Goal: Information Seeking & Learning: Learn about a topic

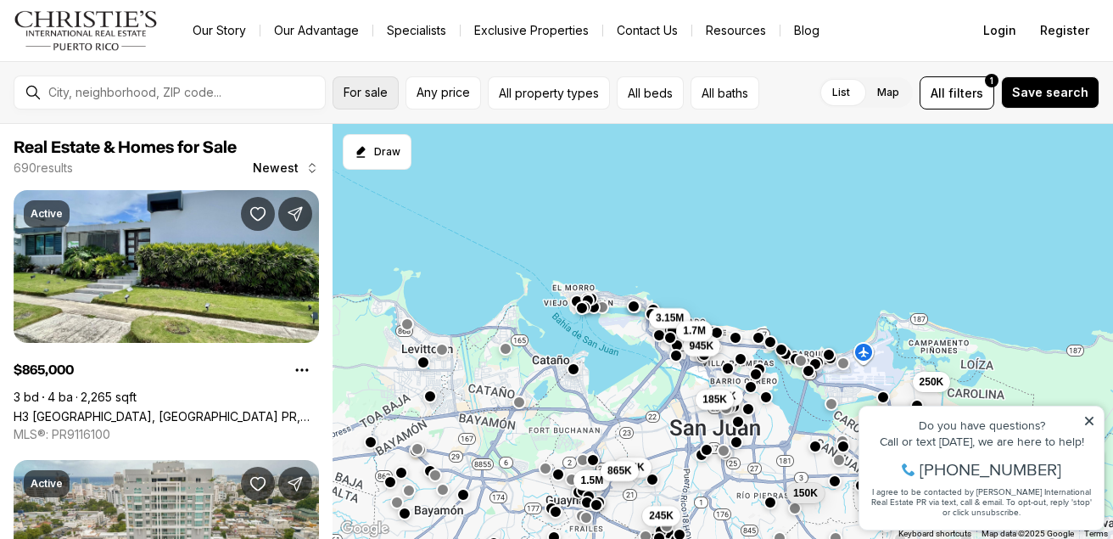
click at [366, 91] on span "For sale" at bounding box center [366, 93] width 44 height 14
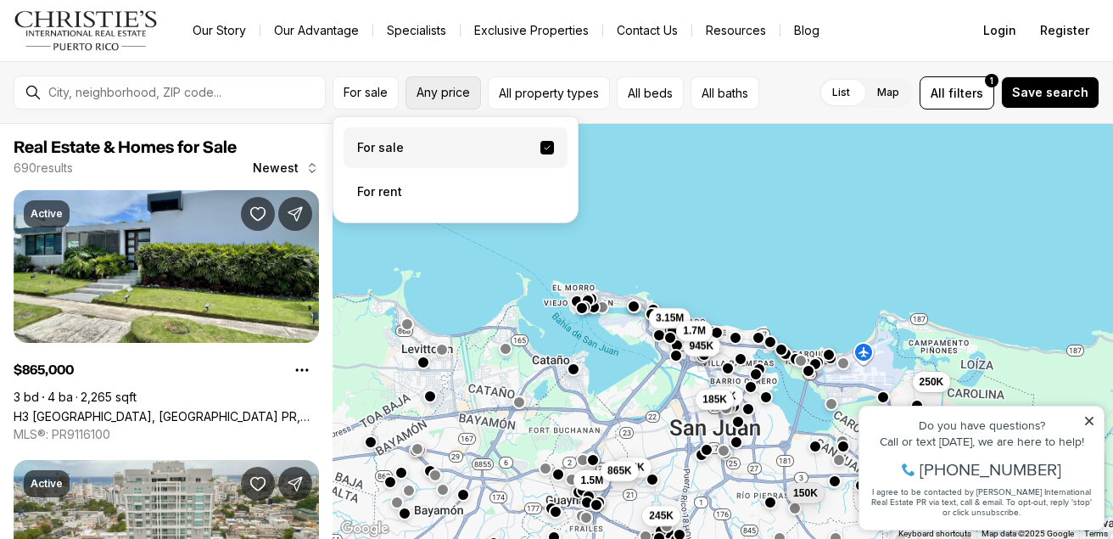
click at [442, 91] on span "Any price" at bounding box center [442, 93] width 53 height 14
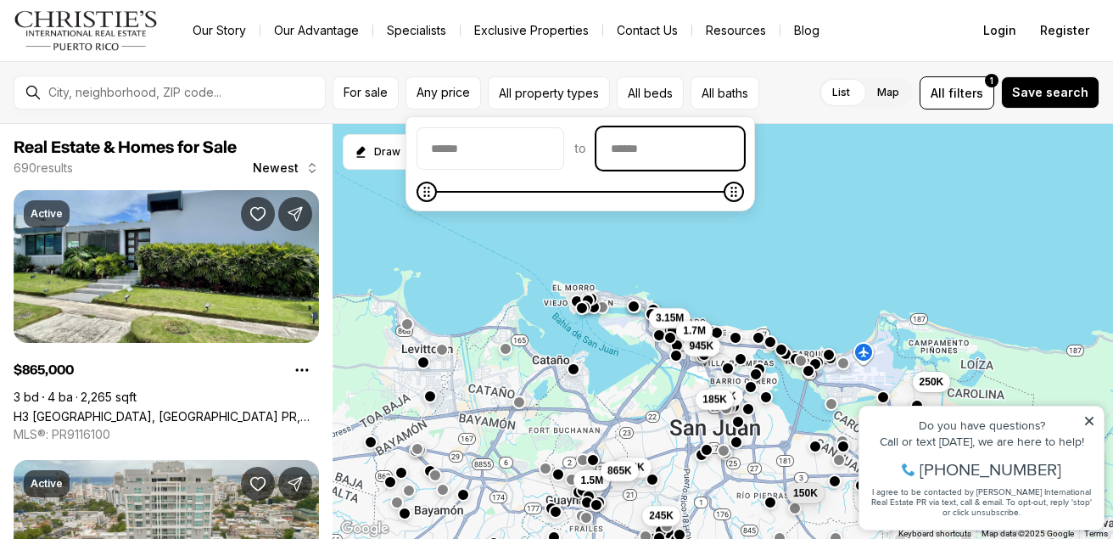
click at [637, 138] on input "priceMax" at bounding box center [670, 148] width 146 height 41
type input "********"
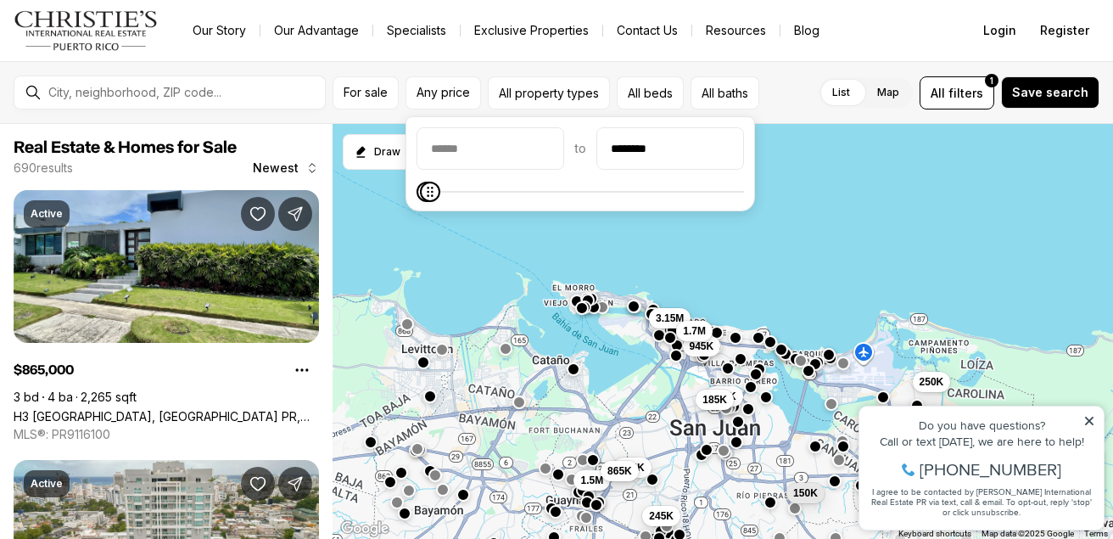
click at [860, 215] on div "325K 185K 150K 945K 250K 1.5M 235K 865K 245K 3.15M 1.7M" at bounding box center [723, 332] width 780 height 416
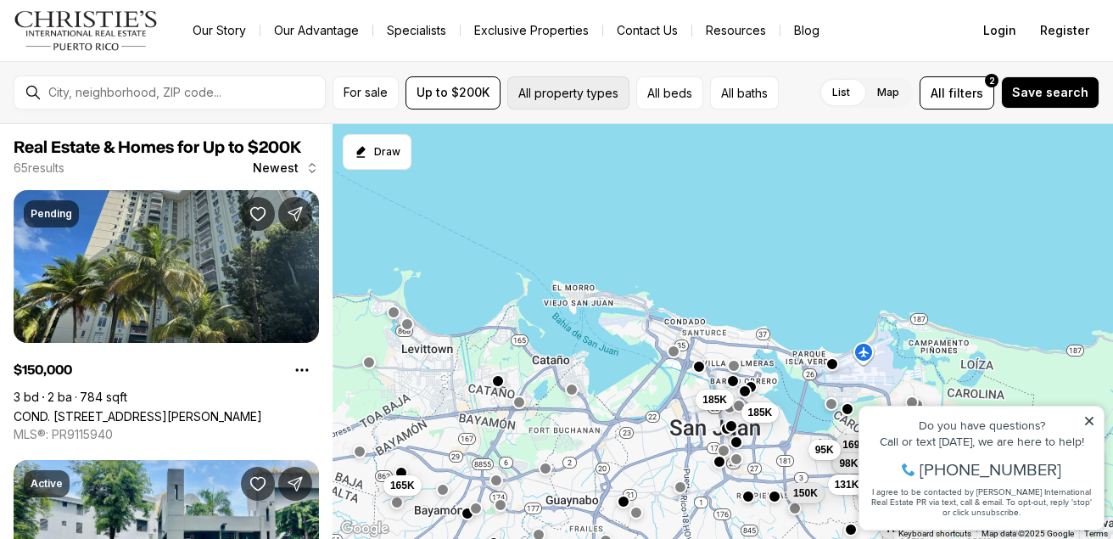
click at [604, 100] on button "All property types" at bounding box center [568, 92] width 122 height 33
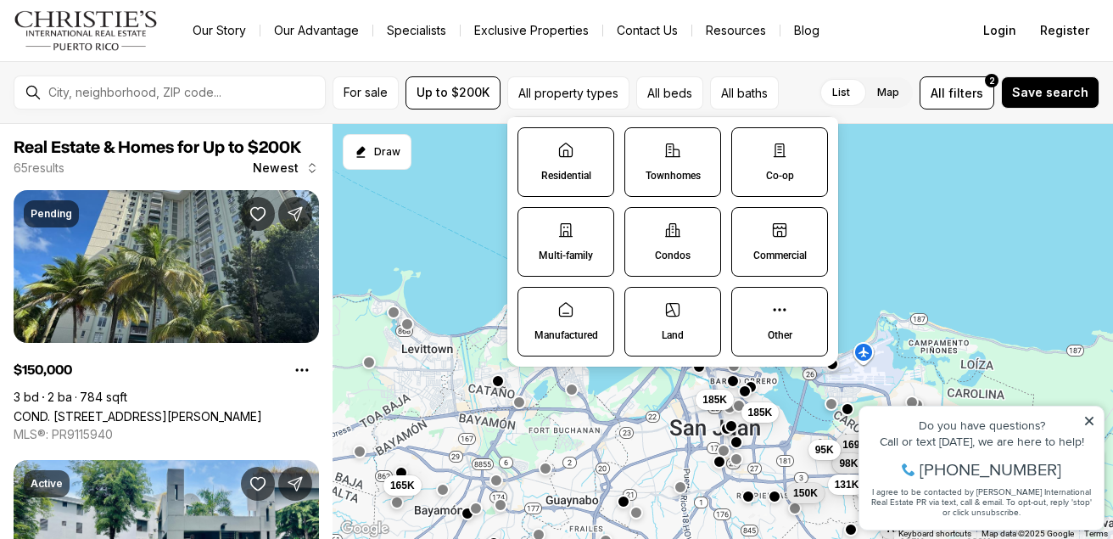
click at [578, 164] on label "Residential" at bounding box center [565, 162] width 97 height 70
click at [535, 145] on button "Residential" at bounding box center [526, 136] width 17 height 17
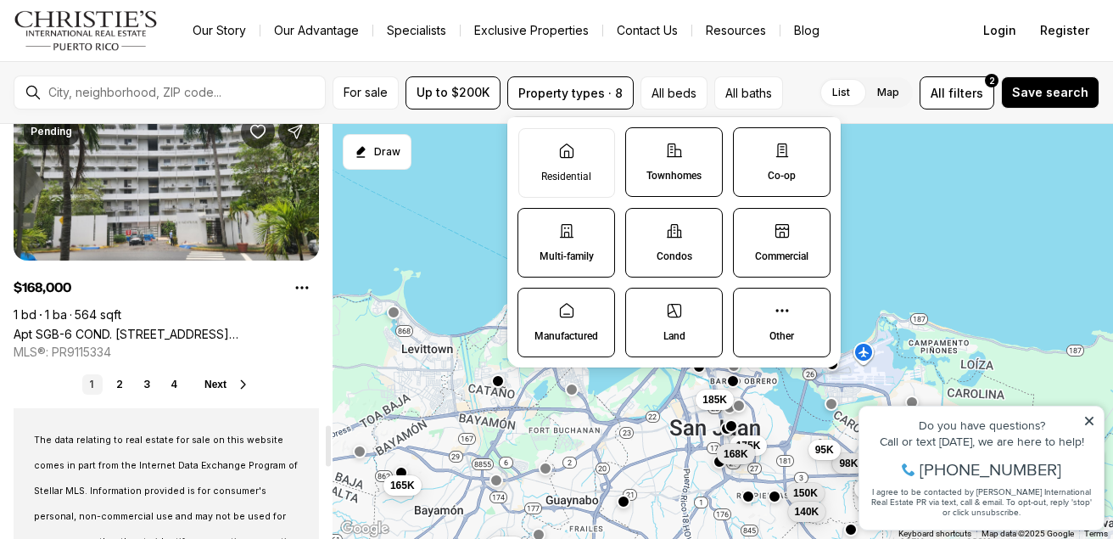
scroll to position [3054, 0]
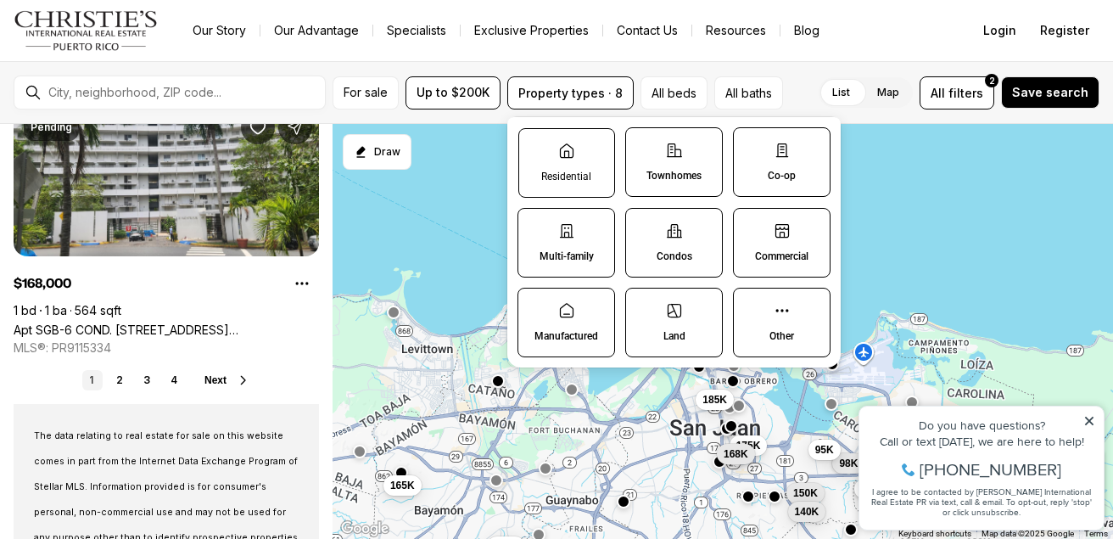
click at [571, 170] on p "Residential" at bounding box center [566, 177] width 50 height 14
click at [536, 146] on button "Residential" at bounding box center [527, 137] width 17 height 17
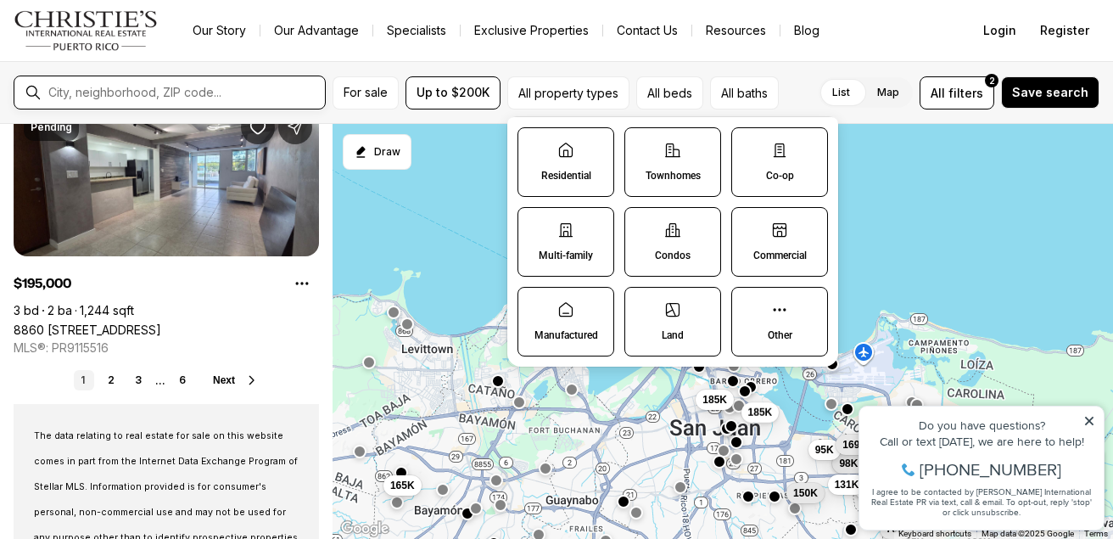
click at [216, 88] on input "text" at bounding box center [183, 92] width 270 height 15
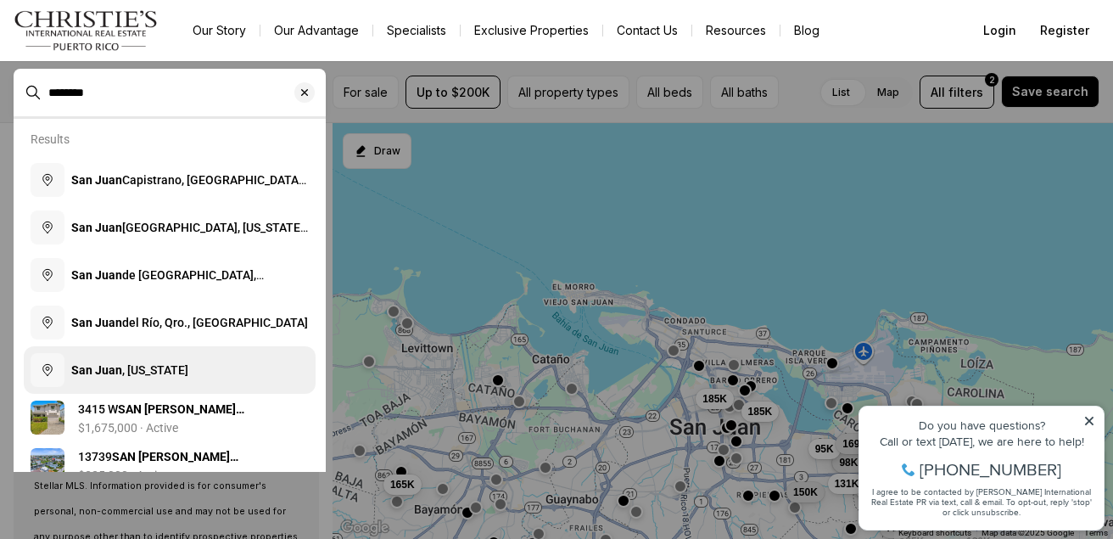
type input "********"
click at [190, 364] on button "San Juan , Puerto Rico" at bounding box center [170, 370] width 292 height 48
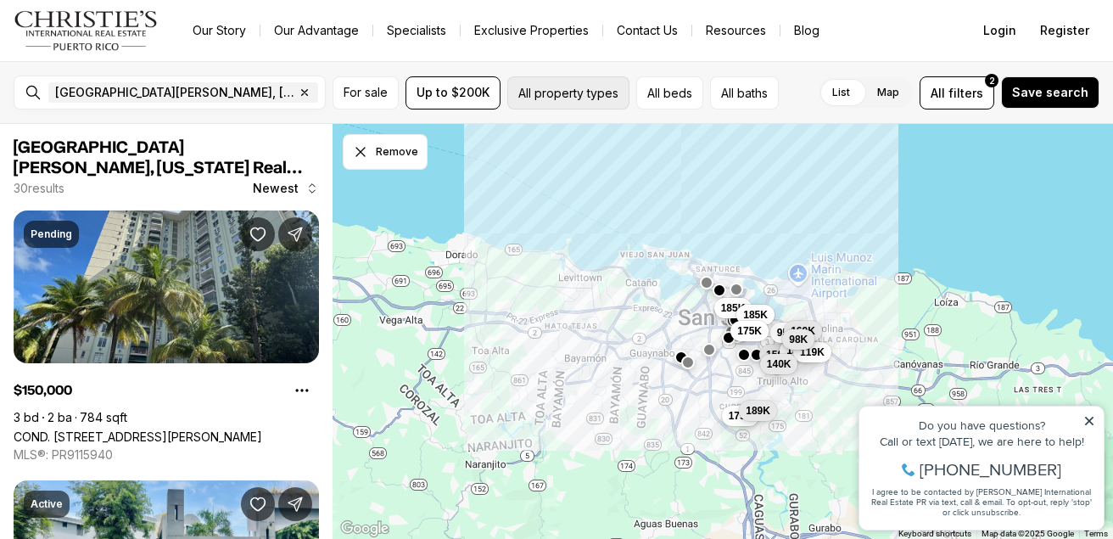
click at [590, 88] on button "All property types" at bounding box center [568, 92] width 122 height 33
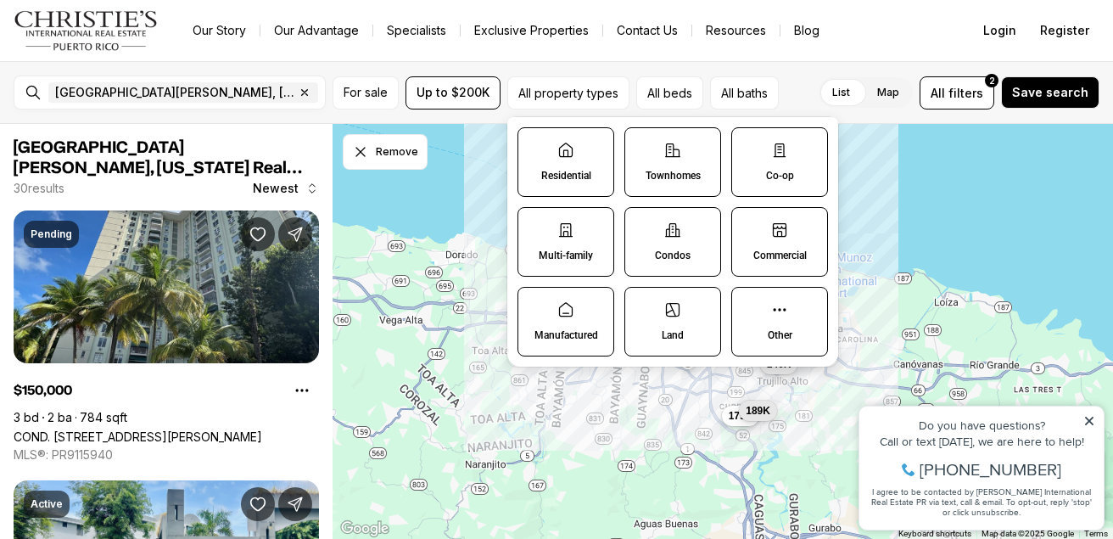
click at [570, 148] on icon at bounding box center [565, 150] width 17 height 17
click at [535, 145] on button "Residential" at bounding box center [526, 136] width 17 height 17
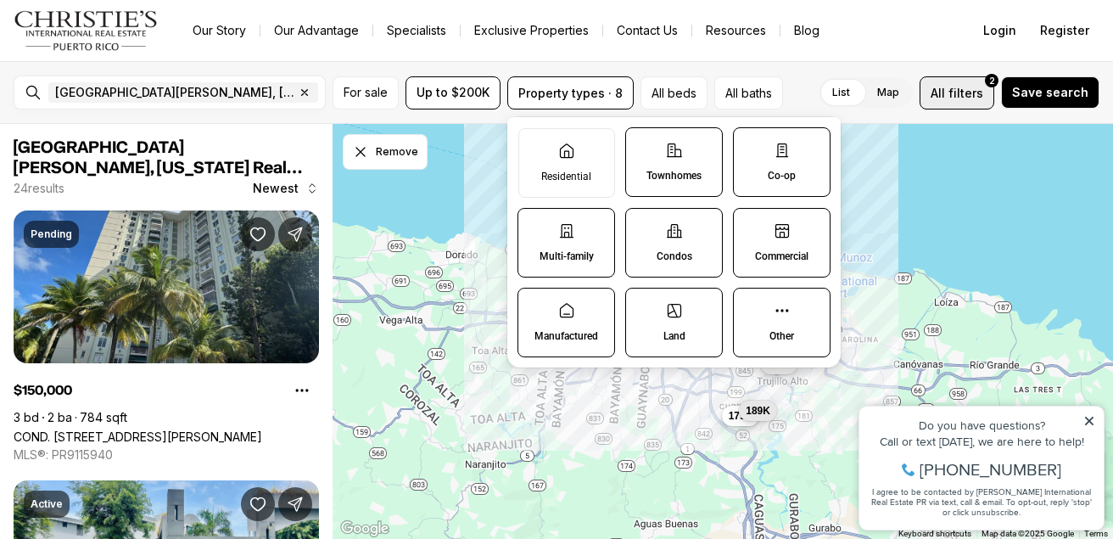
click at [957, 96] on span "filters" at bounding box center [965, 93] width 35 height 18
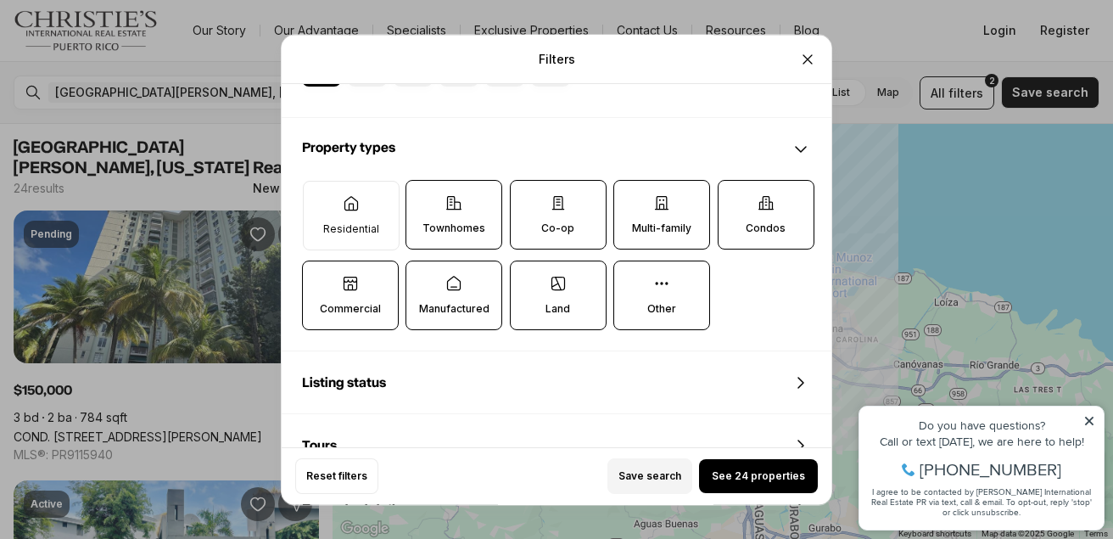
scroll to position [509, 0]
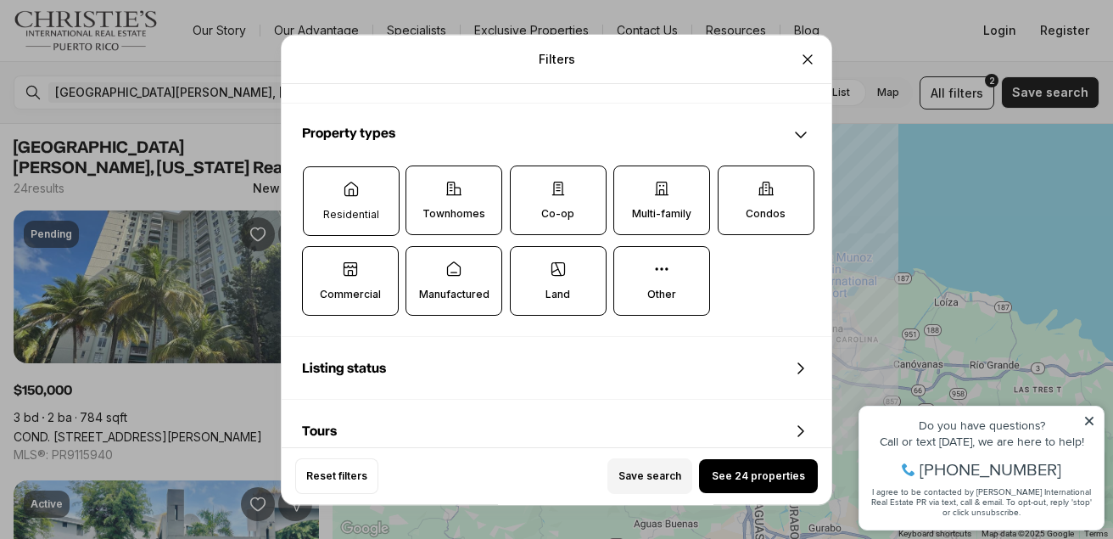
click at [341, 198] on label "Residential" at bounding box center [351, 201] width 97 height 70
click at [321, 184] on button "Residential" at bounding box center [312, 175] width 17 height 17
click at [552, 205] on label "Co-op" at bounding box center [558, 200] width 97 height 70
click at [528, 183] on button "Co-op" at bounding box center [519, 174] width 17 height 17
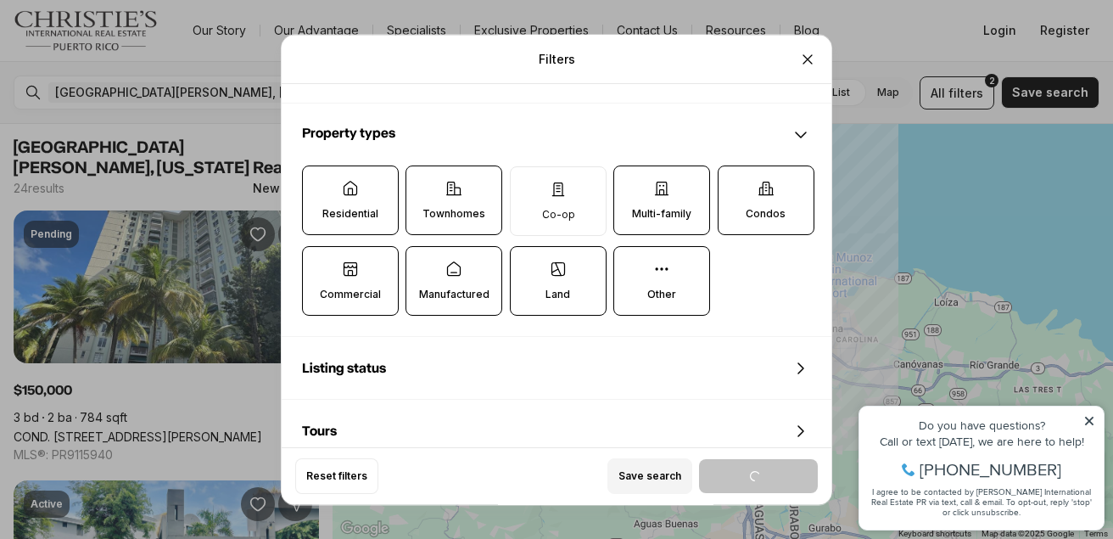
click at [671, 216] on p "Multi-family" at bounding box center [661, 214] width 59 height 14
click at [631, 183] on button "Multi-family" at bounding box center [622, 174] width 17 height 17
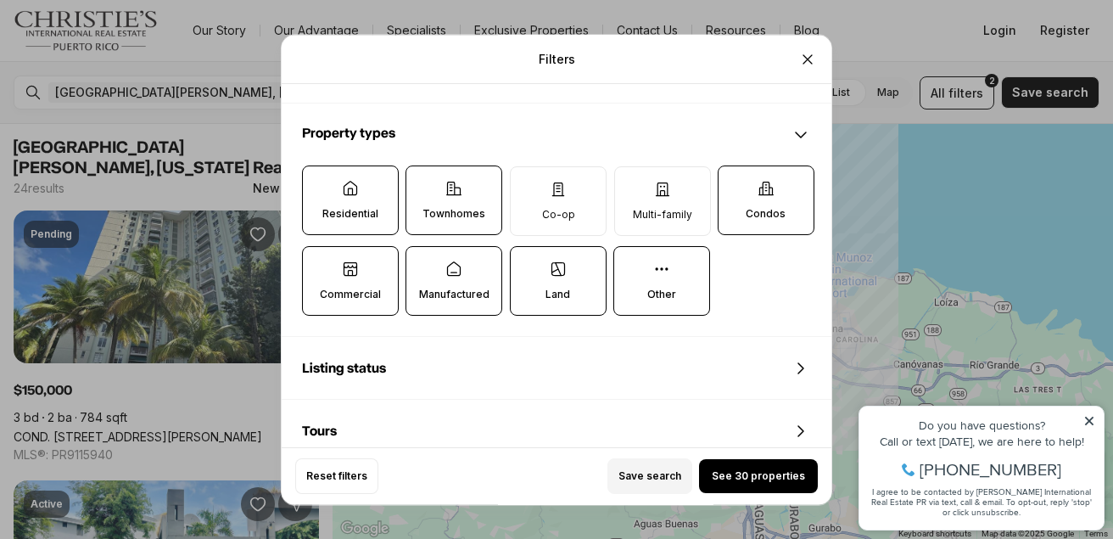
click at [387, 287] on label "Commercial" at bounding box center [350, 281] width 97 height 70
click at [320, 264] on button "Commercial" at bounding box center [311, 255] width 17 height 17
click at [559, 288] on p "Land" at bounding box center [557, 295] width 25 height 14
click at [528, 264] on button "Land" at bounding box center [519, 255] width 17 height 17
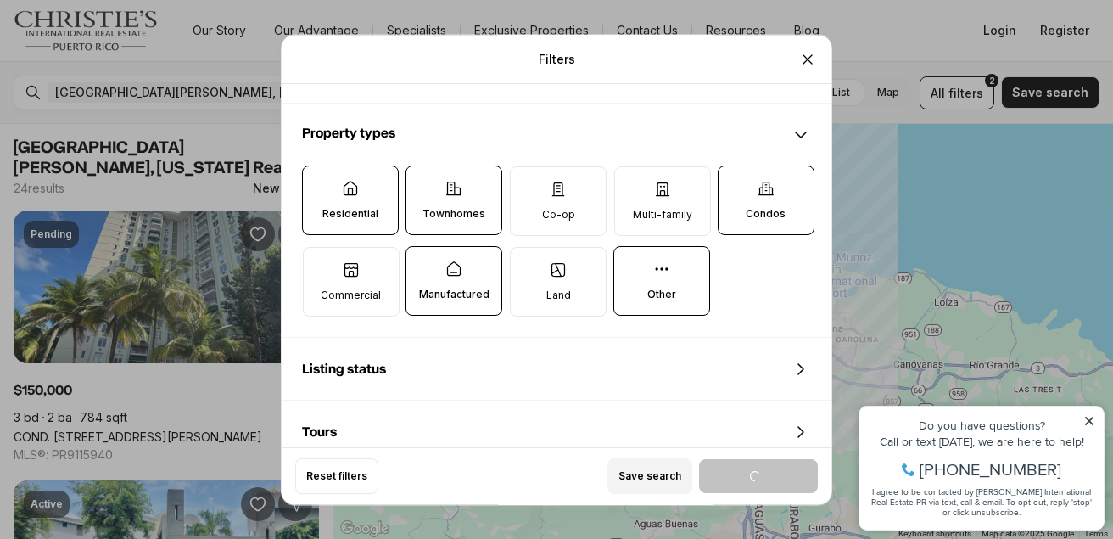
click at [419, 305] on label "Manufactured" at bounding box center [453, 281] width 97 height 70
click at [419, 264] on button "Manufactured" at bounding box center [414, 255] width 17 height 17
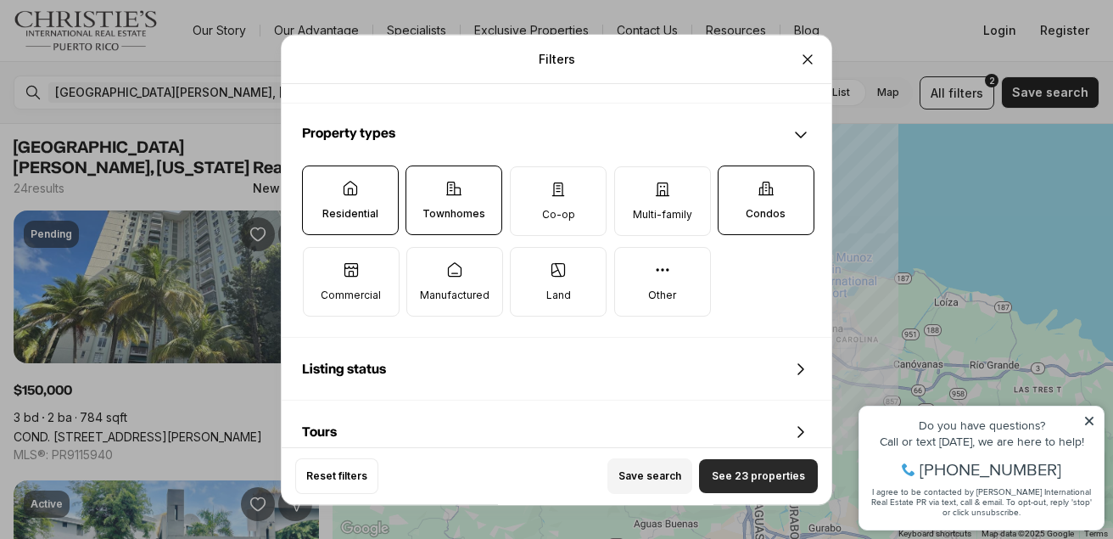
click at [760, 478] on span "See 23 properties" at bounding box center [758, 476] width 93 height 14
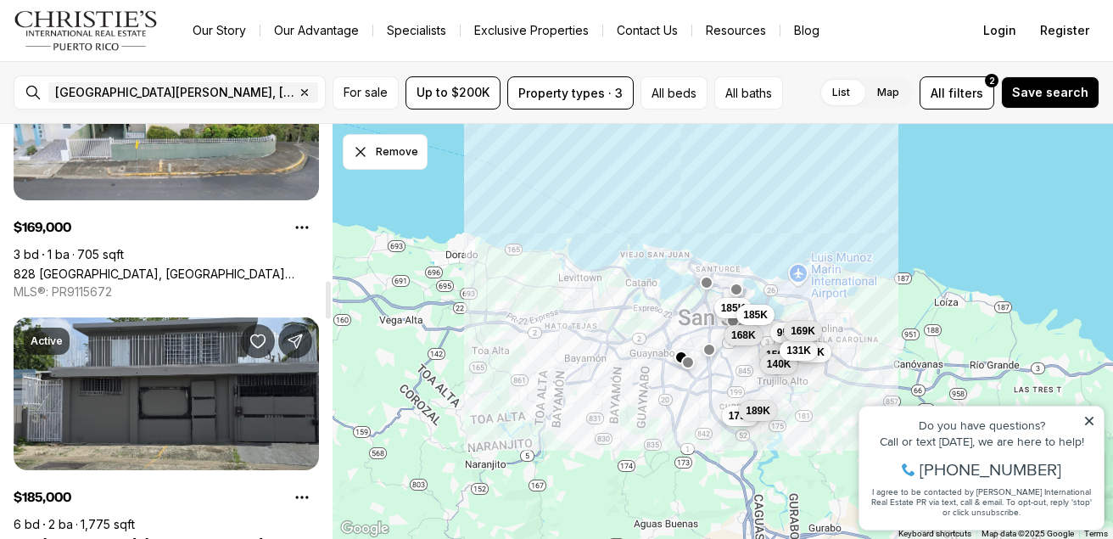
scroll to position [1697, 0]
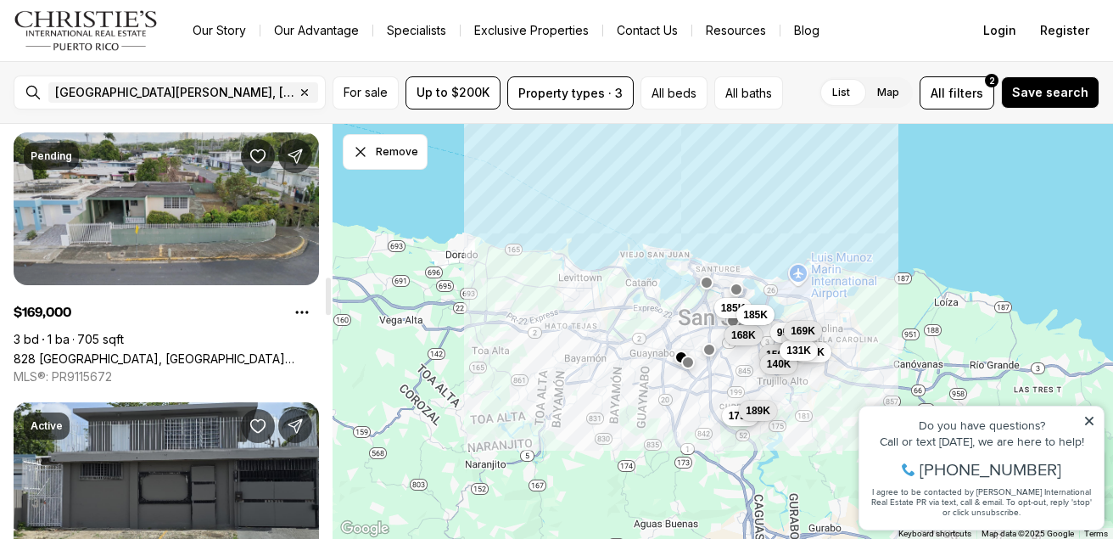
click at [93, 351] on link "828 [GEOGRAPHIC_DATA], [GEOGRAPHIC_DATA][PERSON_NAME], 00924" at bounding box center [166, 358] width 305 height 14
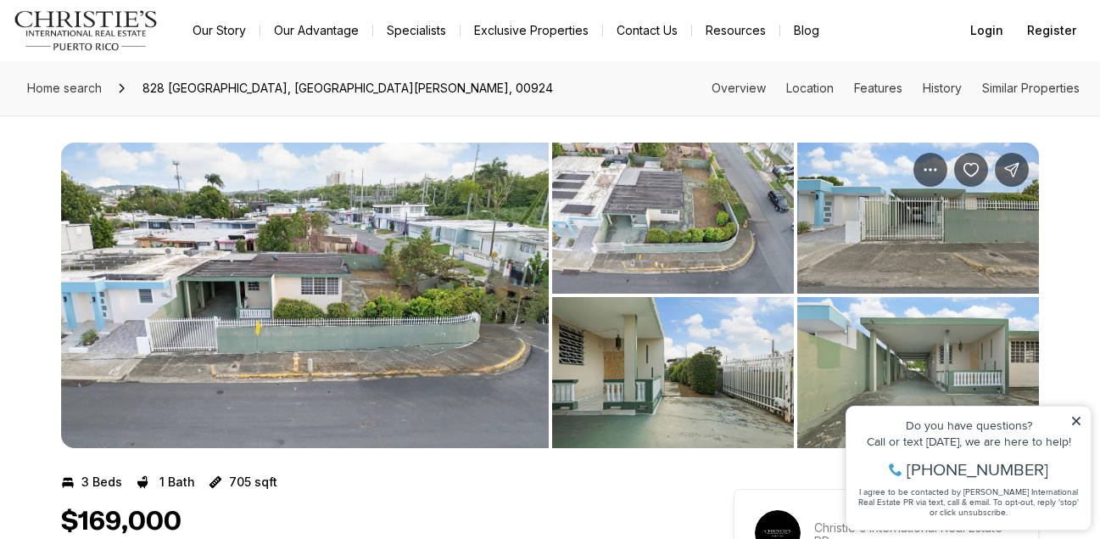
click at [375, 335] on img "View image gallery" at bounding box center [305, 295] width 488 height 305
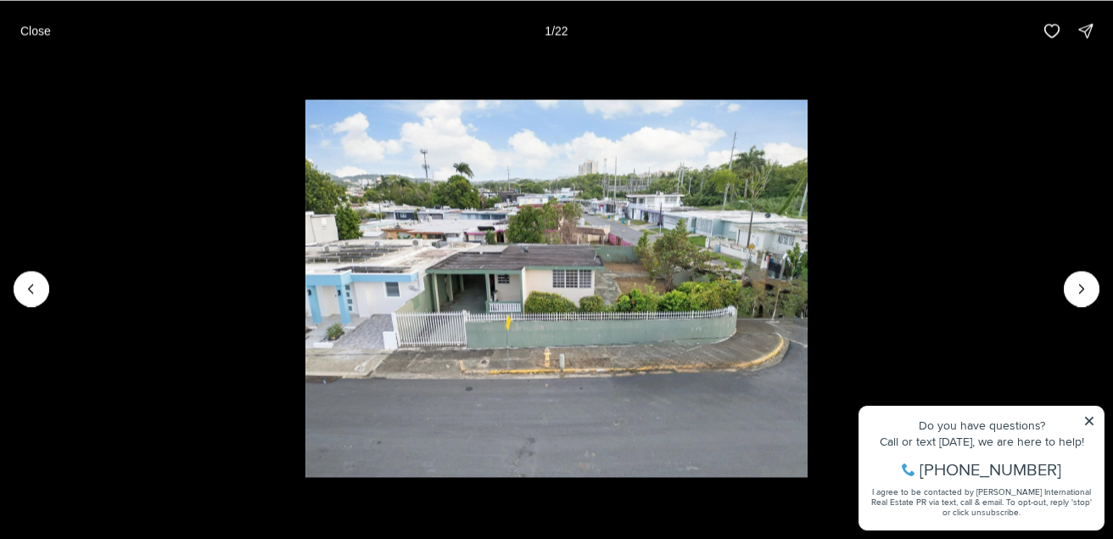
click at [690, 260] on img "1 of 22" at bounding box center [556, 287] width 503 height 377
click at [1082, 285] on icon "Next slide" at bounding box center [1081, 288] width 17 height 17
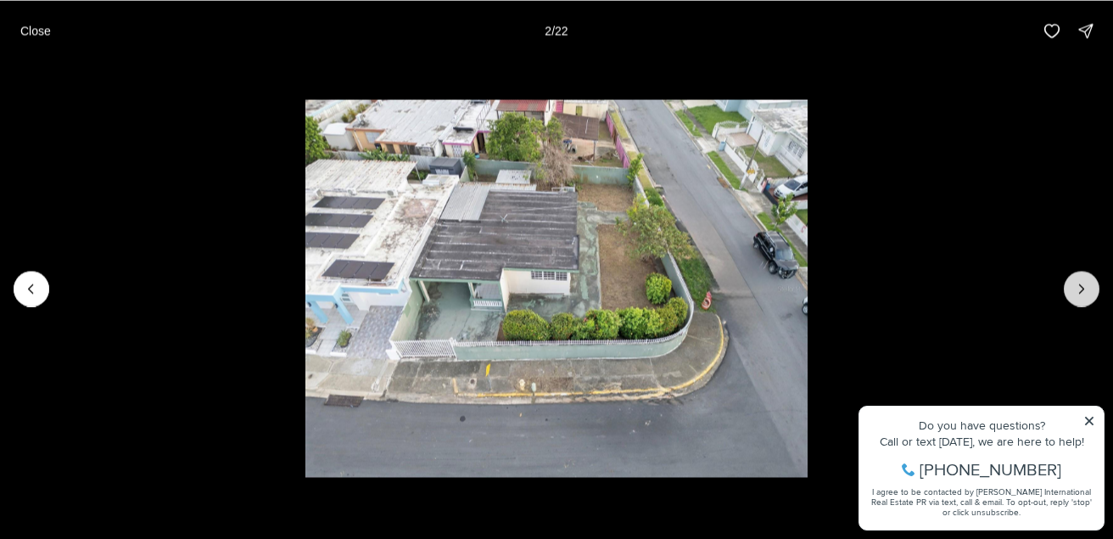
click at [1082, 285] on icon "Next slide" at bounding box center [1081, 288] width 17 height 17
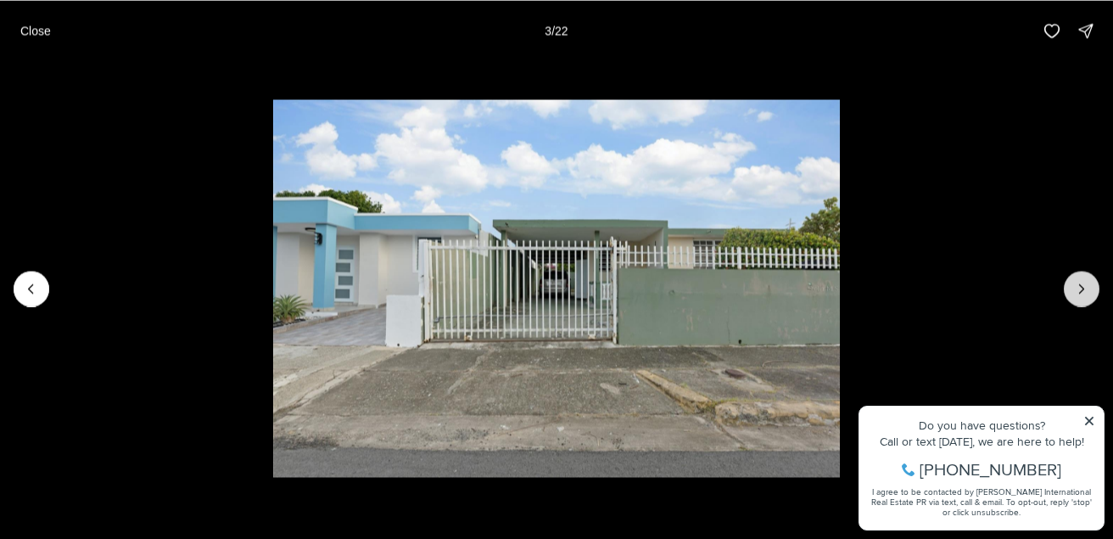
click at [1082, 285] on icon "Next slide" at bounding box center [1081, 288] width 17 height 17
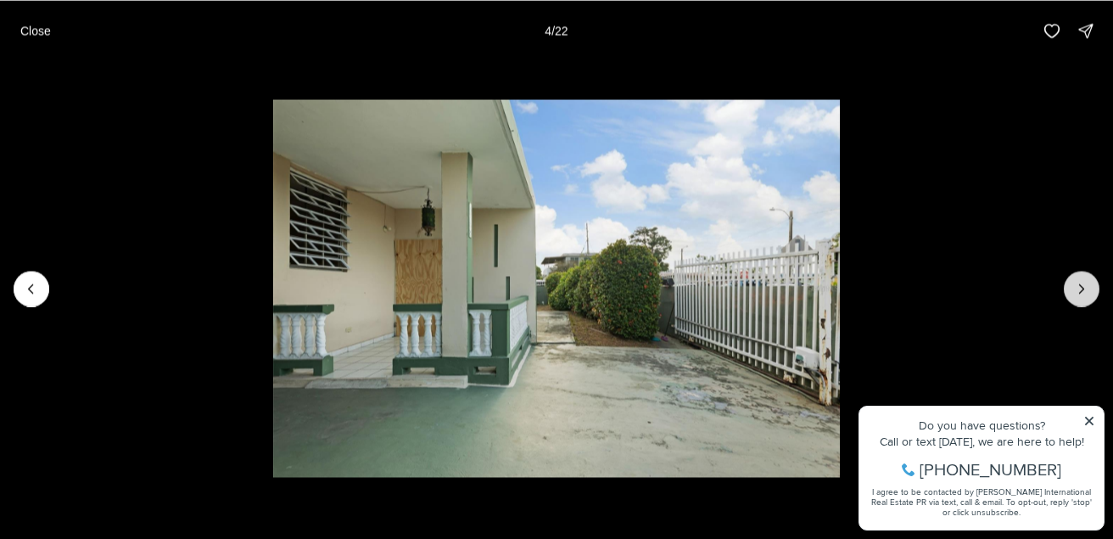
click at [1082, 285] on icon "Next slide" at bounding box center [1081, 288] width 17 height 17
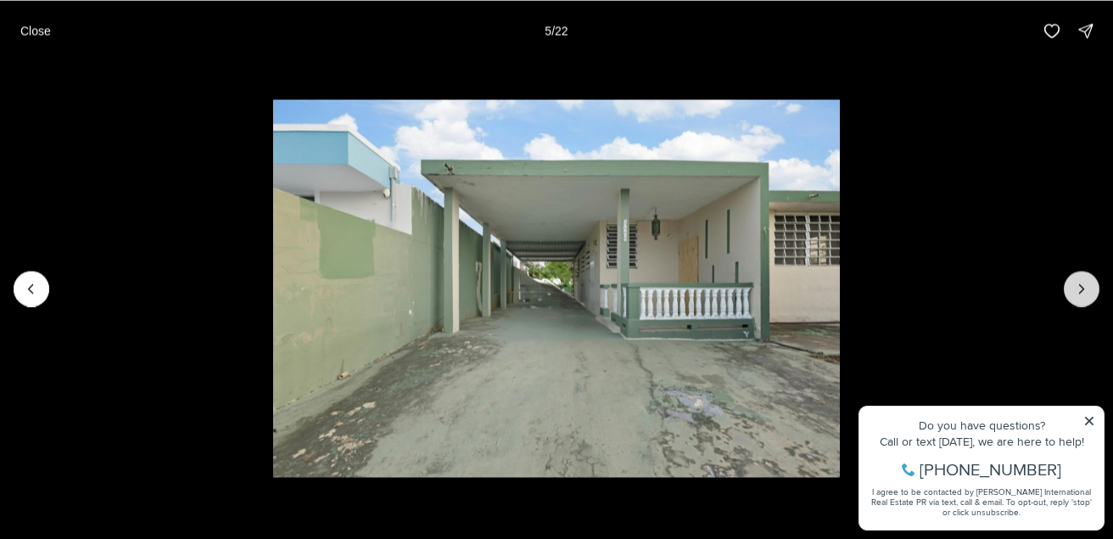
click at [1082, 285] on icon "Next slide" at bounding box center [1081, 288] width 17 height 17
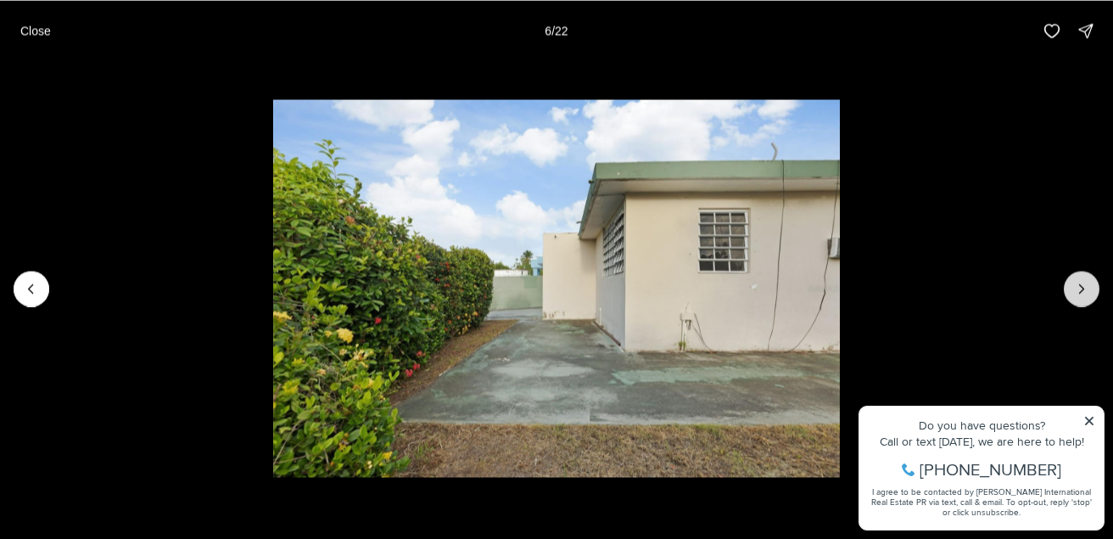
click at [1082, 285] on icon "Next slide" at bounding box center [1081, 288] width 17 height 17
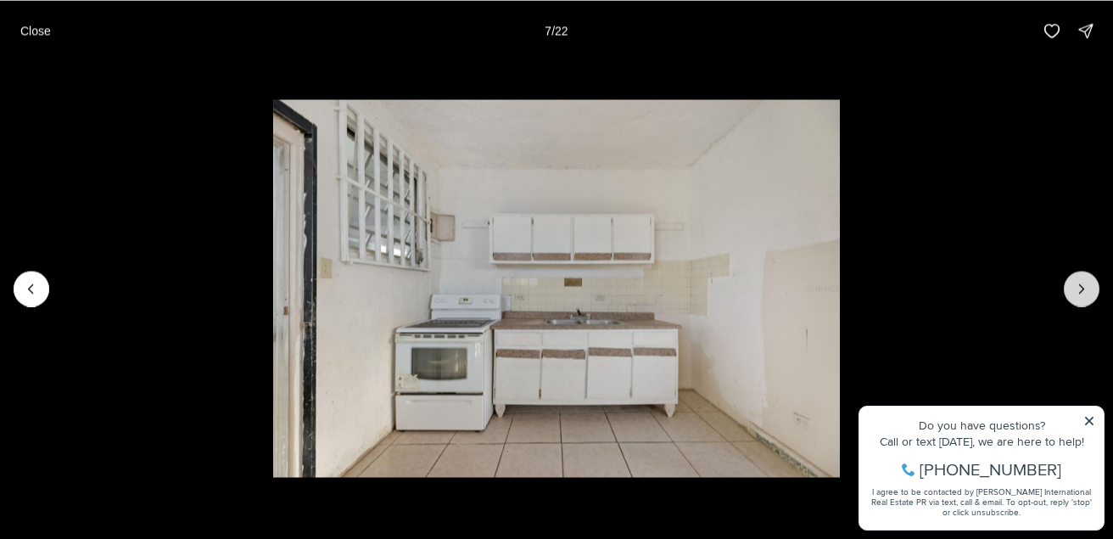
click at [1082, 285] on icon "Next slide" at bounding box center [1081, 288] width 17 height 17
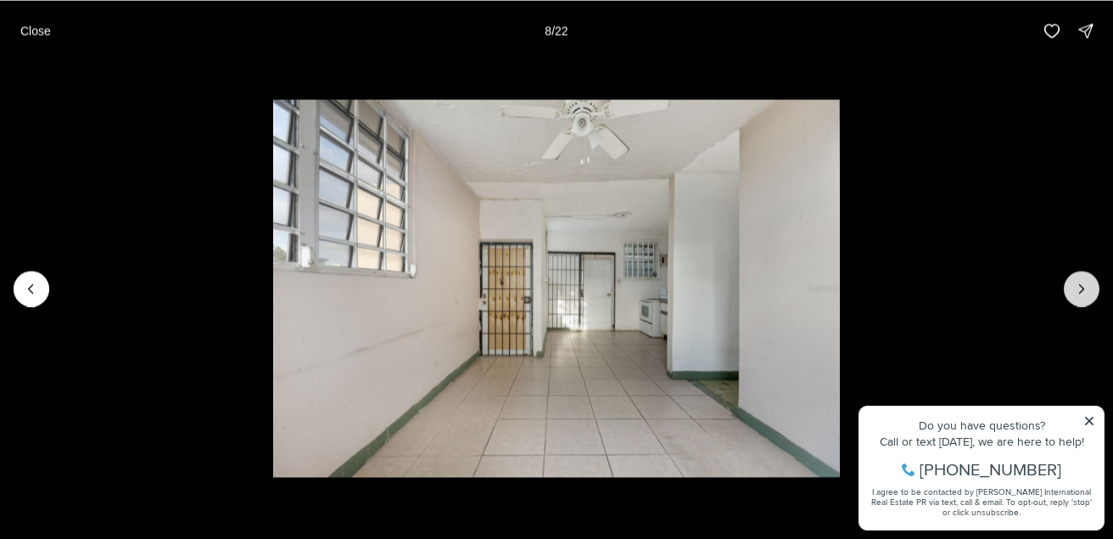
click at [1082, 285] on icon "Next slide" at bounding box center [1081, 288] width 17 height 17
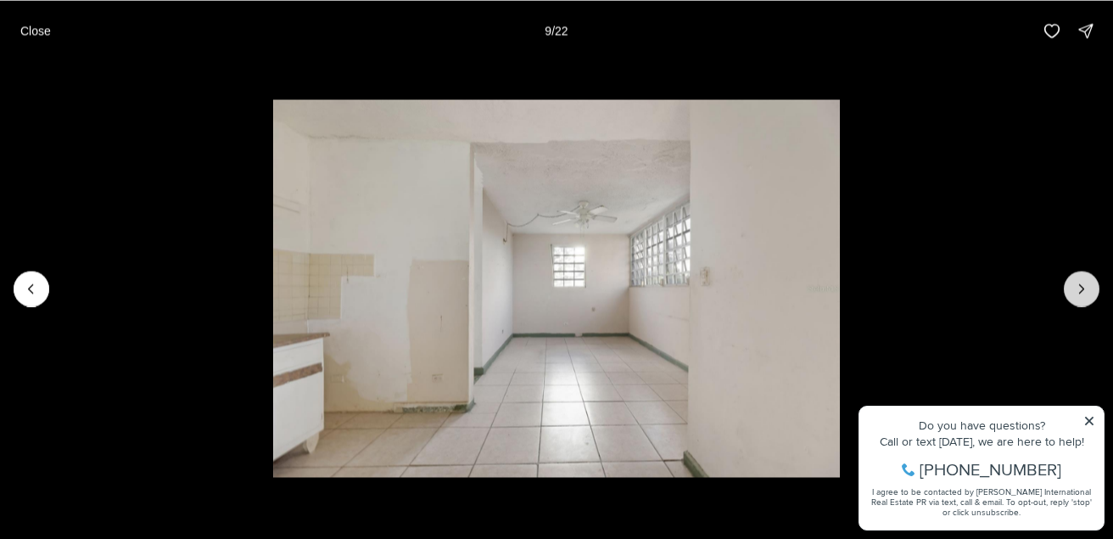
click at [1082, 285] on icon "Next slide" at bounding box center [1081, 288] width 17 height 17
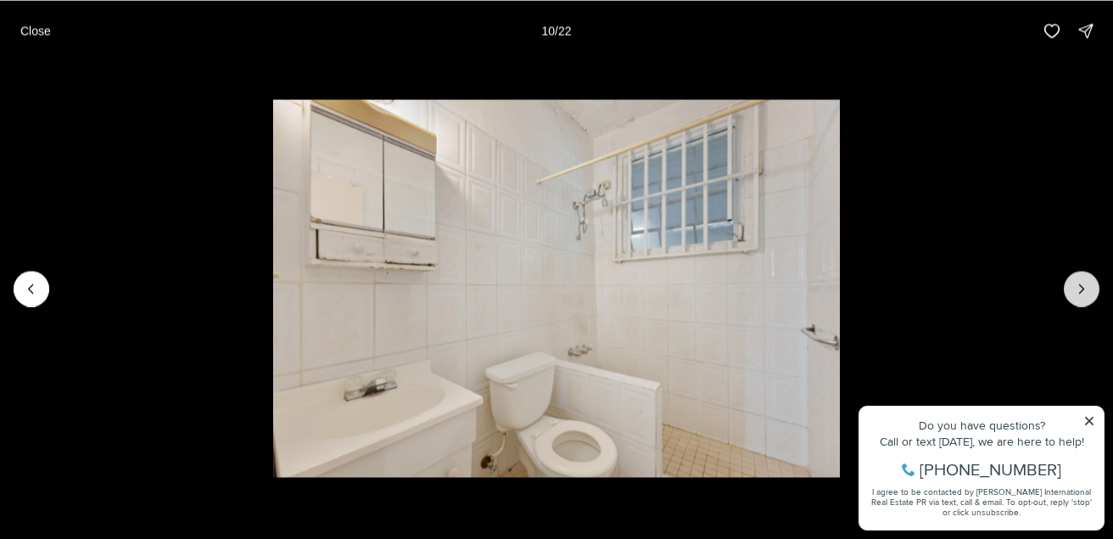
click at [1082, 285] on icon "Next slide" at bounding box center [1081, 288] width 17 height 17
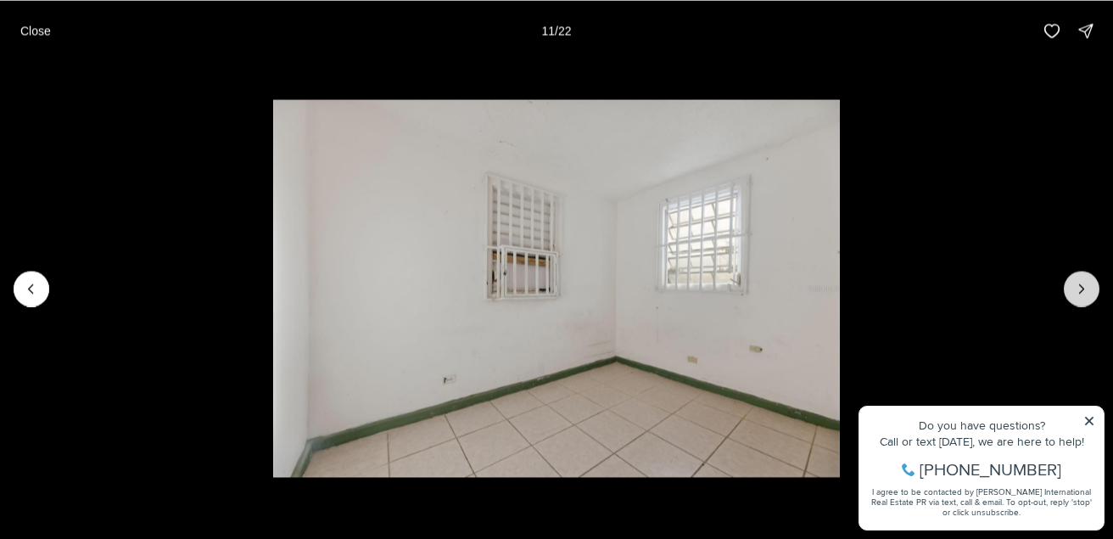
click at [1082, 285] on icon "Next slide" at bounding box center [1081, 288] width 17 height 17
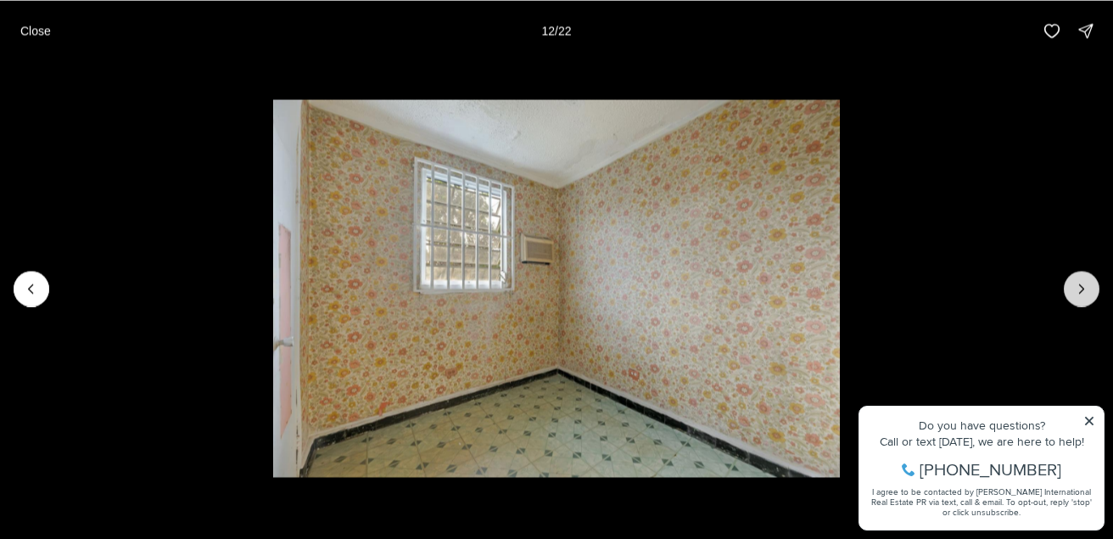
click at [1082, 285] on icon "Next slide" at bounding box center [1081, 288] width 17 height 17
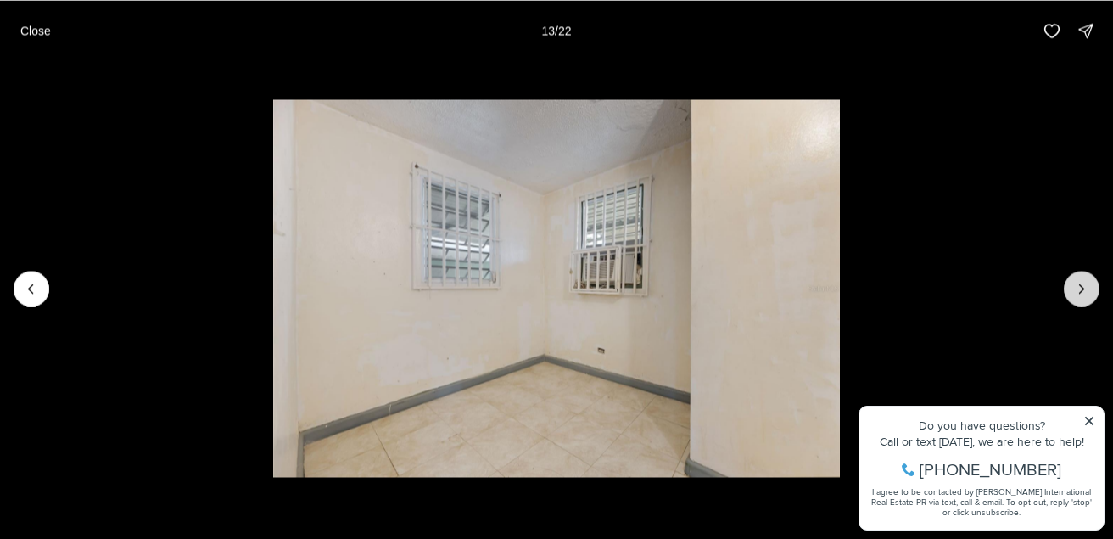
click at [1082, 285] on icon "Next slide" at bounding box center [1081, 288] width 17 height 17
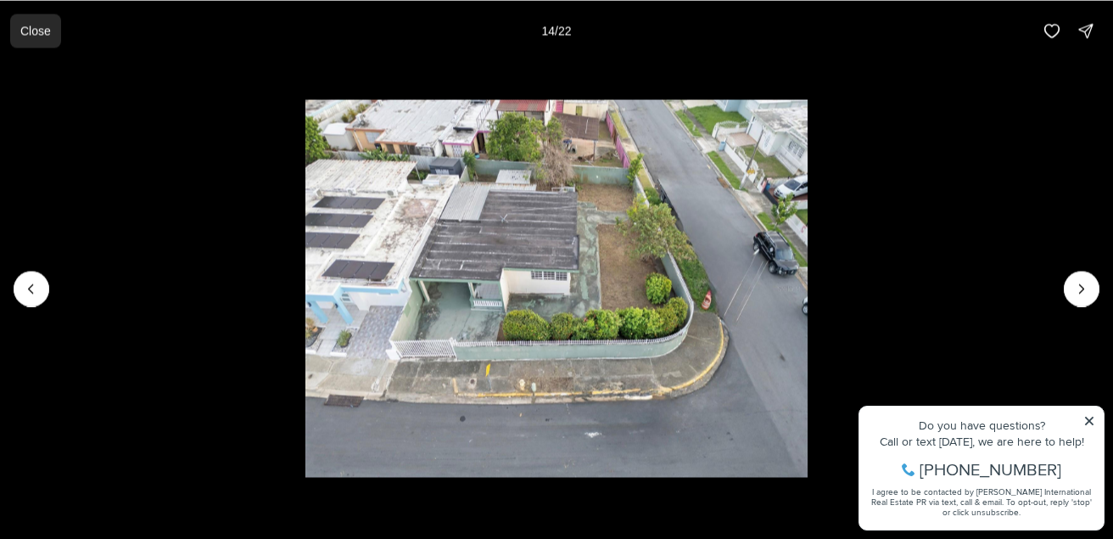
click at [23, 29] on p "Close" at bounding box center [35, 31] width 31 height 14
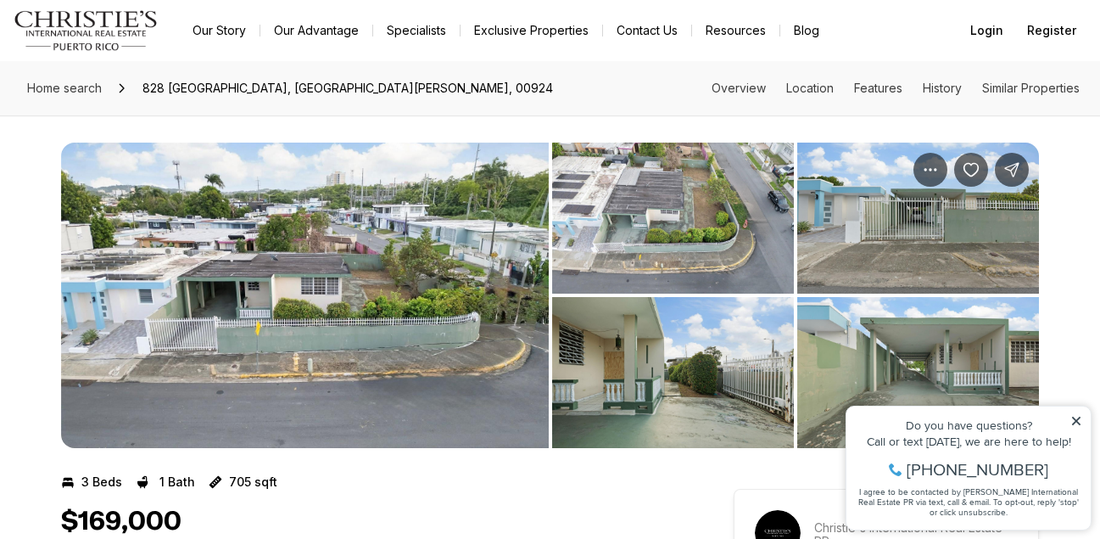
click at [953, 360] on img "View image gallery" at bounding box center [918, 372] width 242 height 151
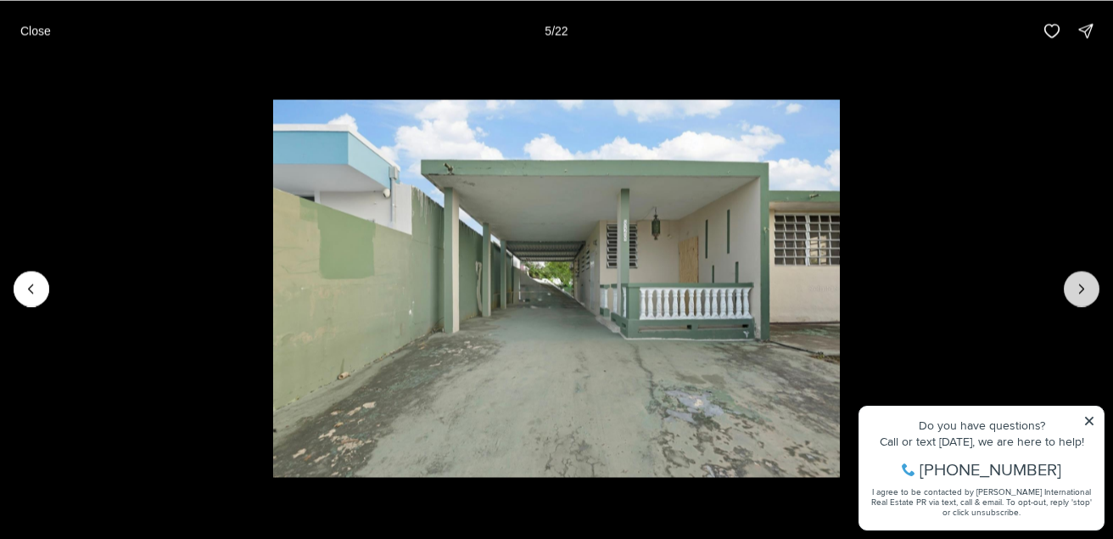
click at [1087, 301] on button "Next slide" at bounding box center [1082, 289] width 36 height 36
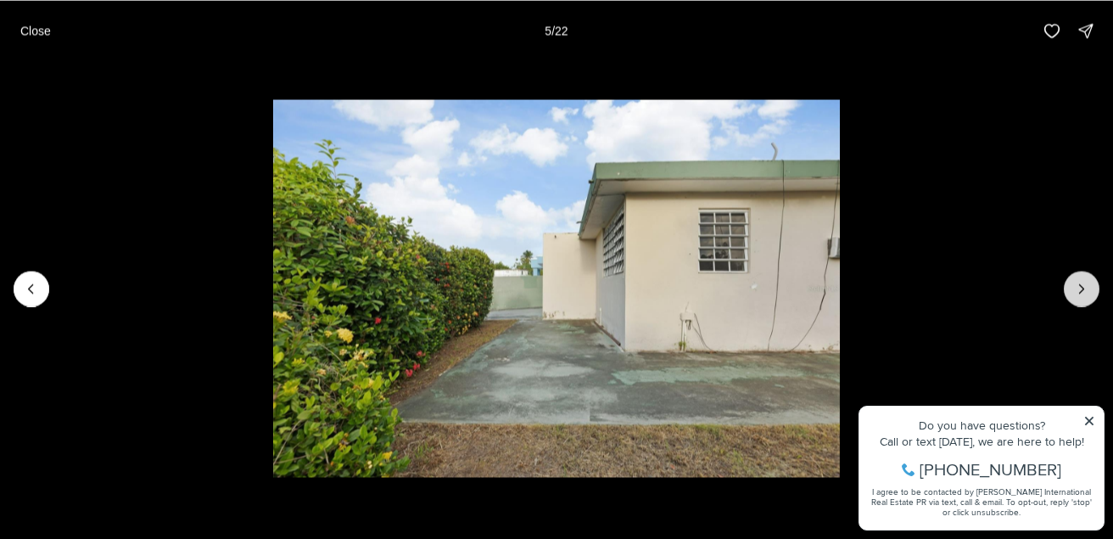
click at [1087, 301] on button "Next slide" at bounding box center [1082, 289] width 36 height 36
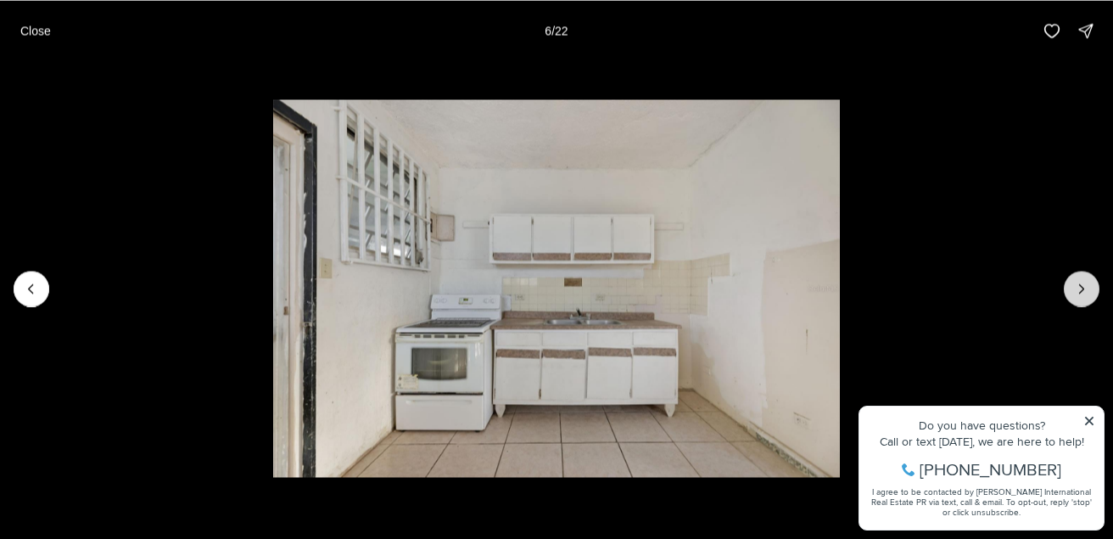
click at [1087, 301] on button "Next slide" at bounding box center [1082, 289] width 36 height 36
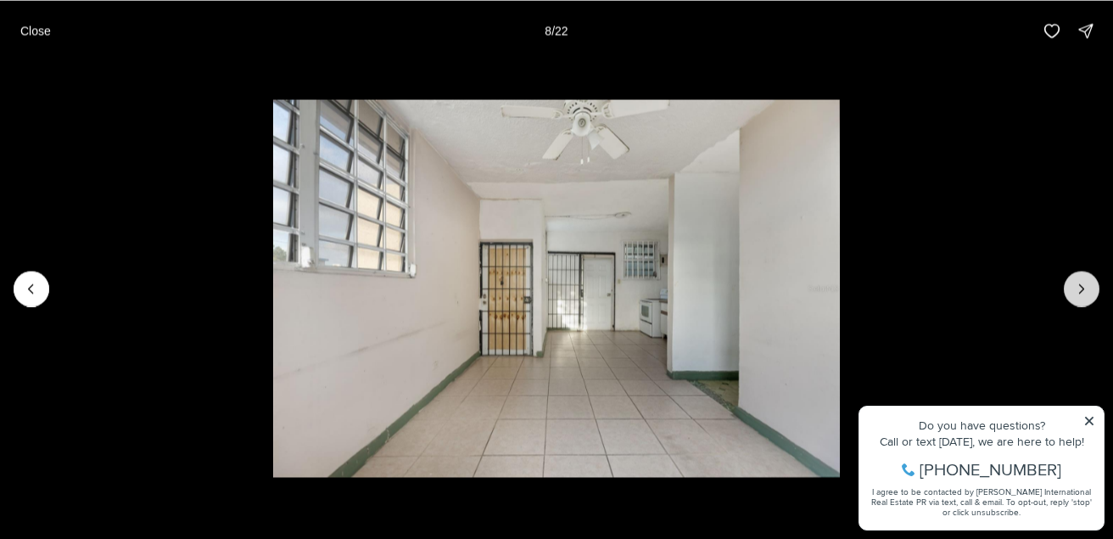
click at [1087, 301] on button "Next slide" at bounding box center [1082, 289] width 36 height 36
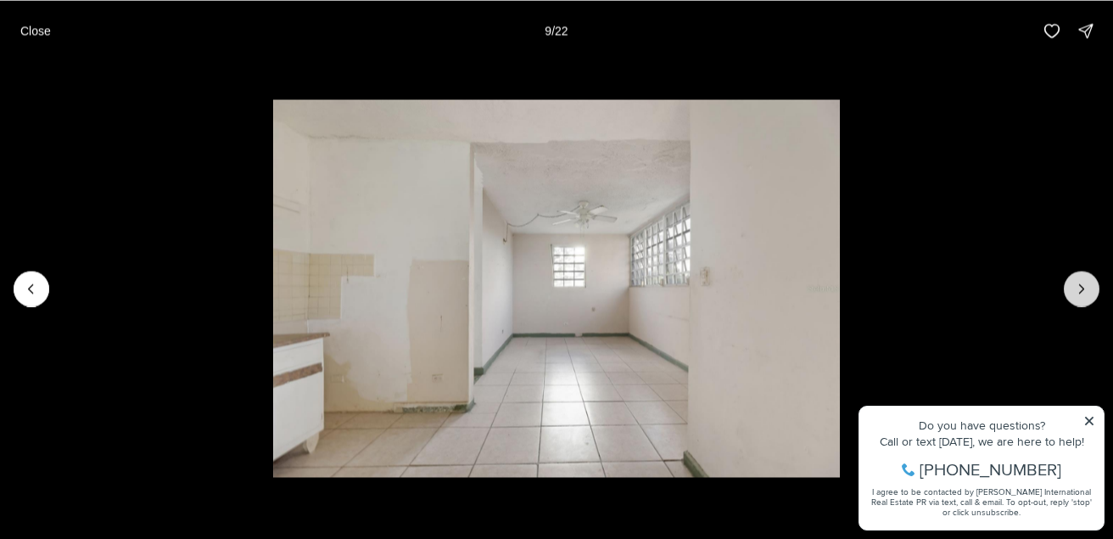
click at [1087, 301] on button "Next slide" at bounding box center [1082, 289] width 36 height 36
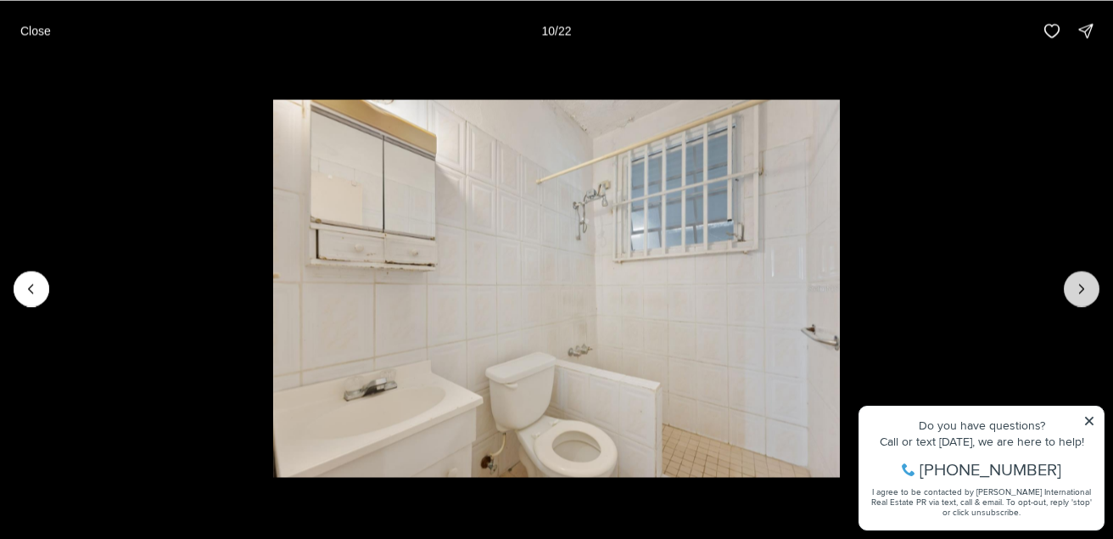
click at [1087, 301] on button "Next slide" at bounding box center [1082, 289] width 36 height 36
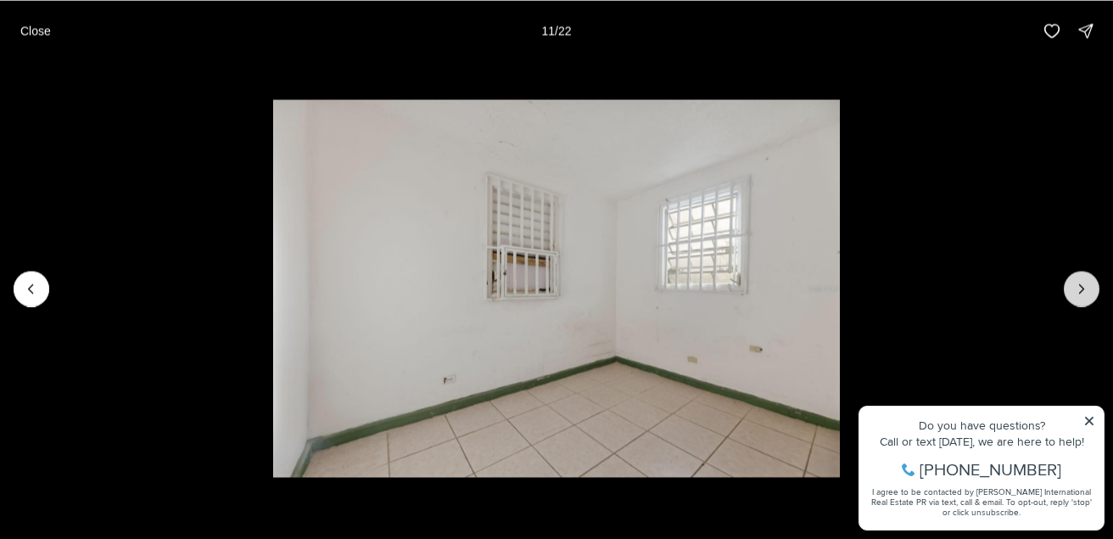
click at [1087, 301] on button "Next slide" at bounding box center [1082, 289] width 36 height 36
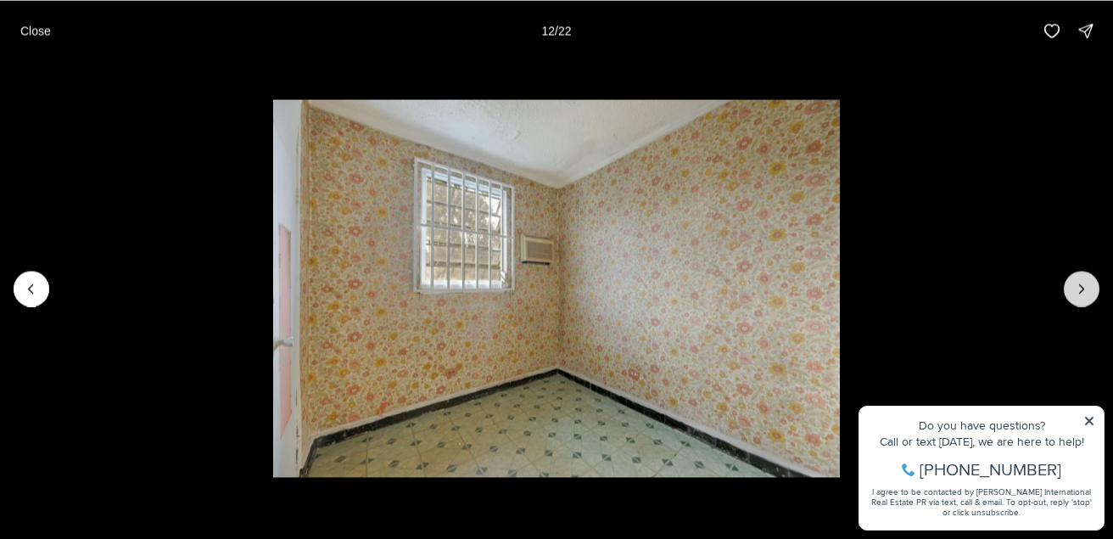
click at [1087, 301] on button "Next slide" at bounding box center [1082, 289] width 36 height 36
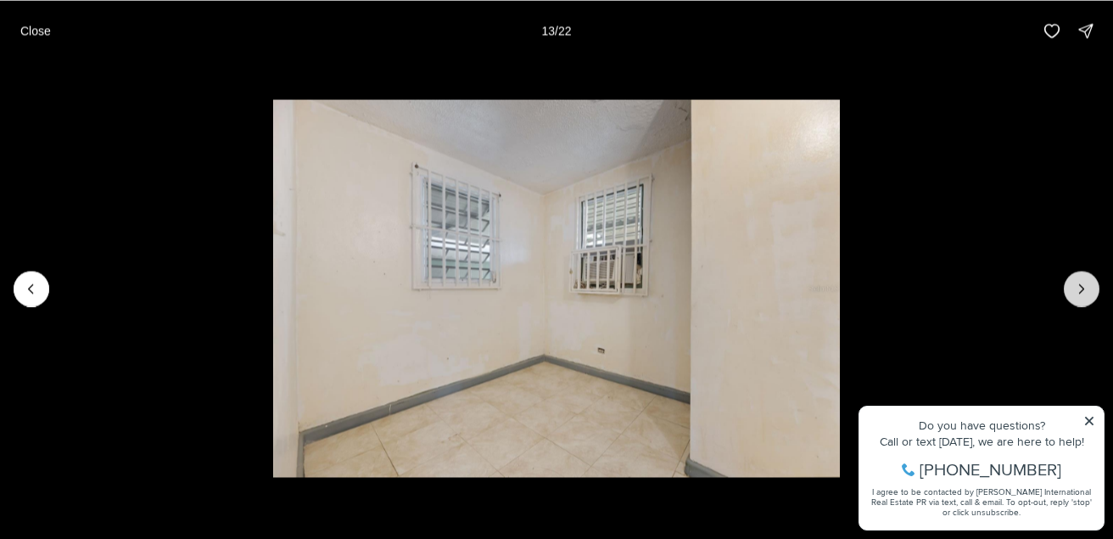
click at [1087, 301] on button "Next slide" at bounding box center [1082, 289] width 36 height 36
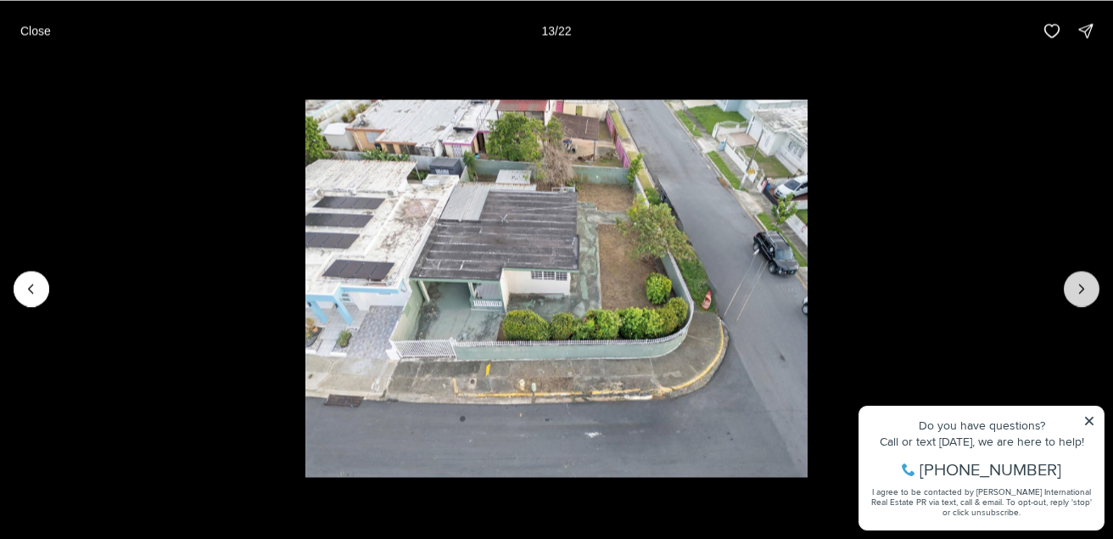
click at [1087, 301] on button "Next slide" at bounding box center [1082, 289] width 36 height 36
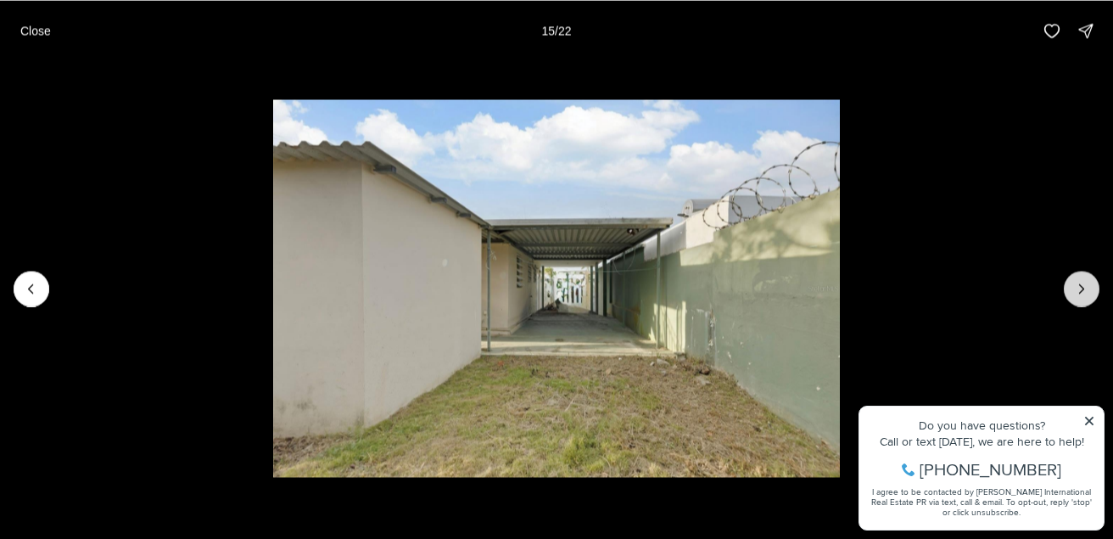
click at [1087, 301] on button "Next slide" at bounding box center [1082, 289] width 36 height 36
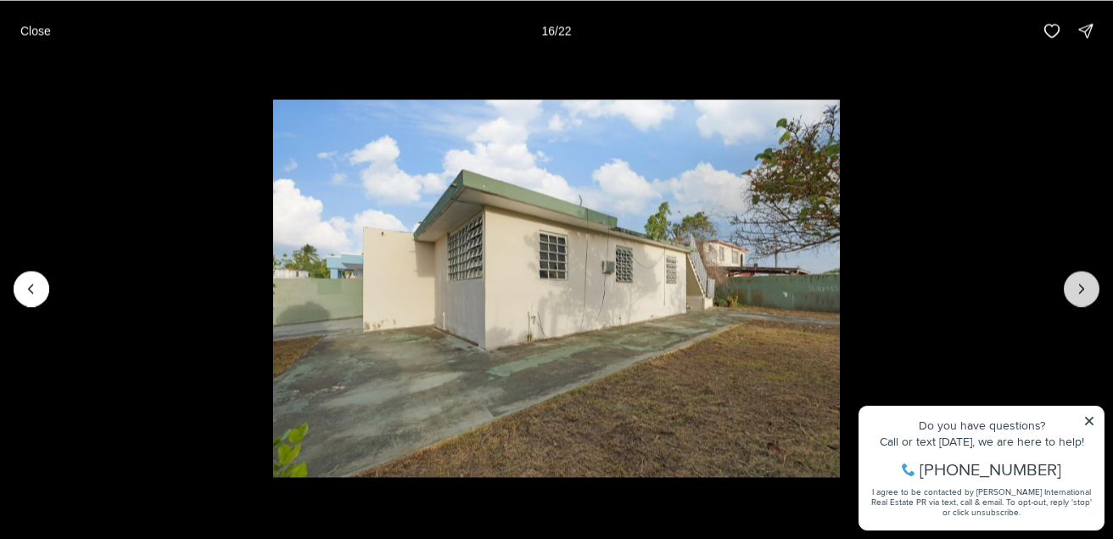
click at [1087, 301] on button "Next slide" at bounding box center [1082, 289] width 36 height 36
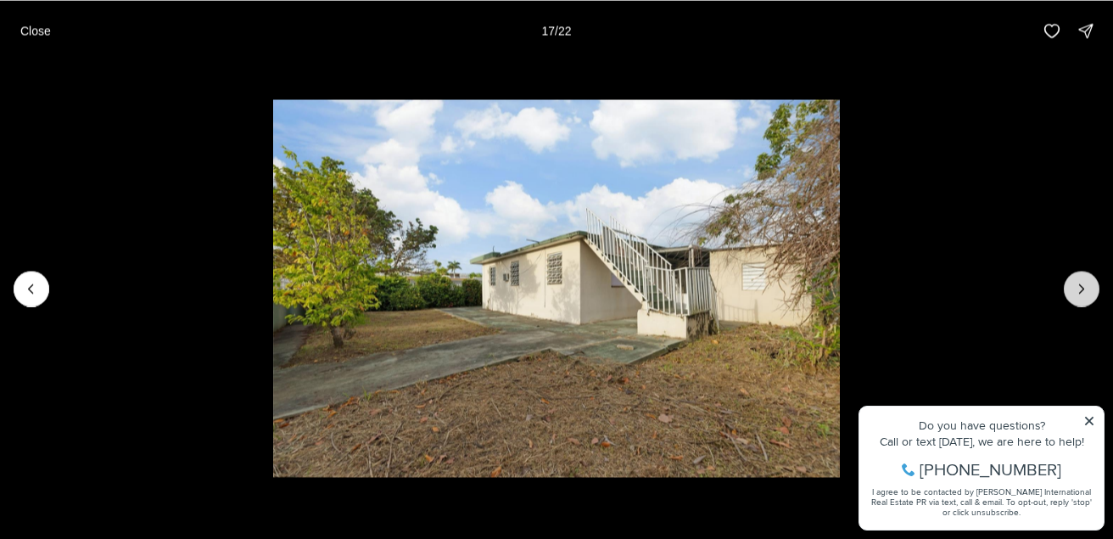
click at [1087, 301] on button "Next slide" at bounding box center [1082, 289] width 36 height 36
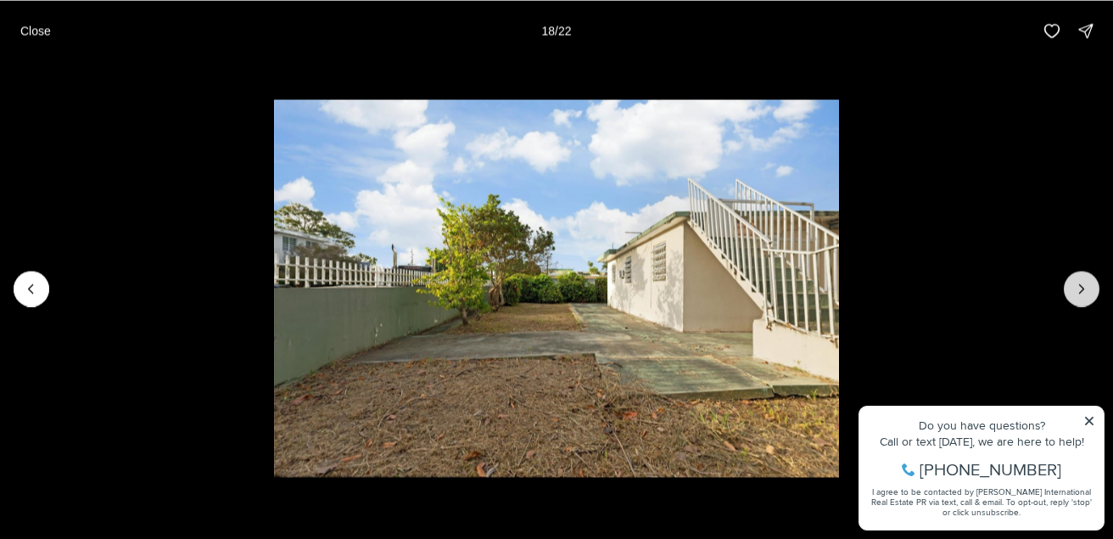
click at [1087, 301] on button "Next slide" at bounding box center [1082, 289] width 36 height 36
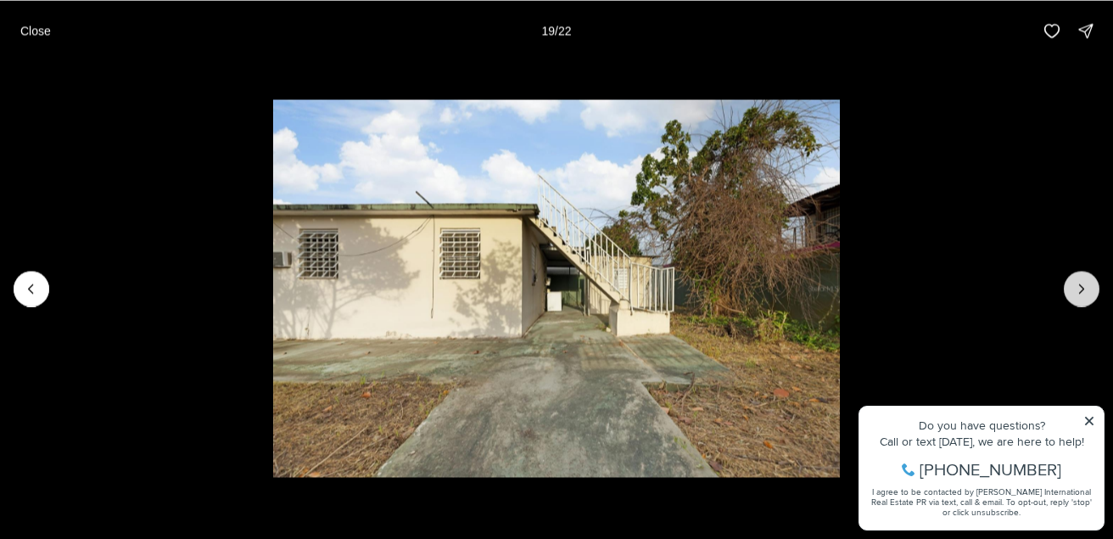
click at [1087, 301] on button "Next slide" at bounding box center [1082, 289] width 36 height 36
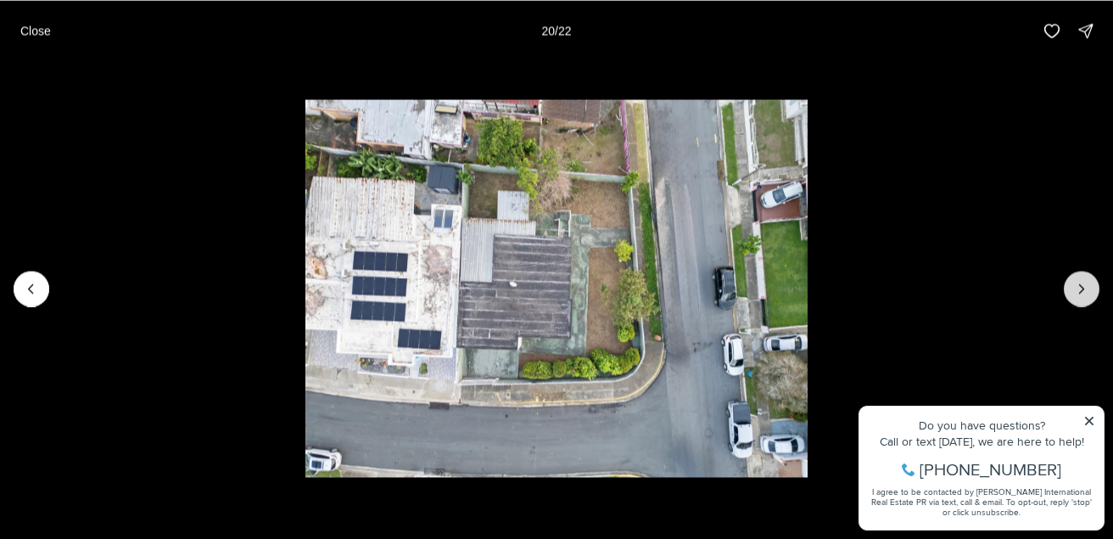
click at [1087, 301] on button "Next slide" at bounding box center [1082, 289] width 36 height 36
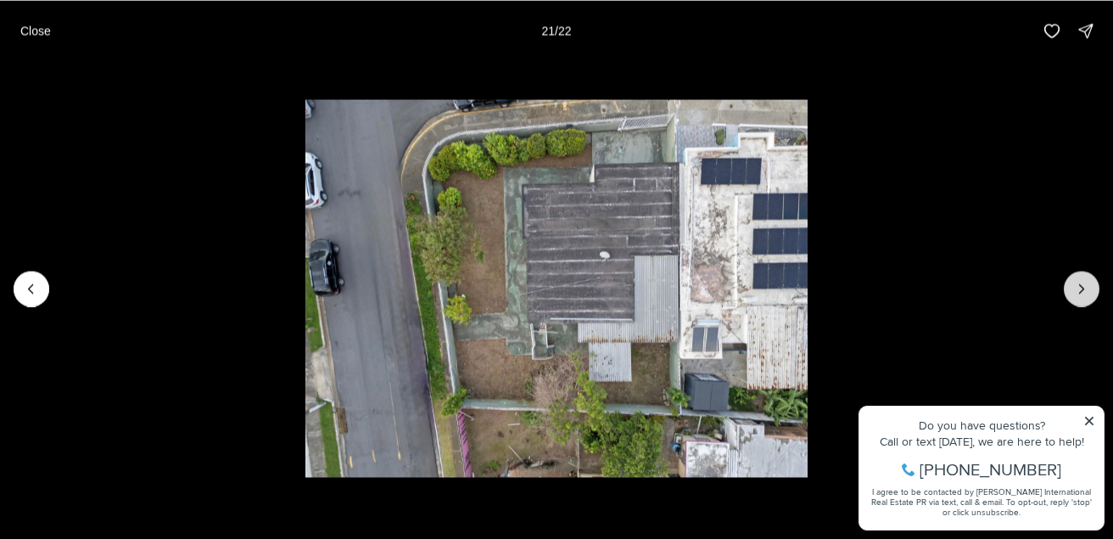
click at [1087, 301] on button "Next slide" at bounding box center [1082, 289] width 36 height 36
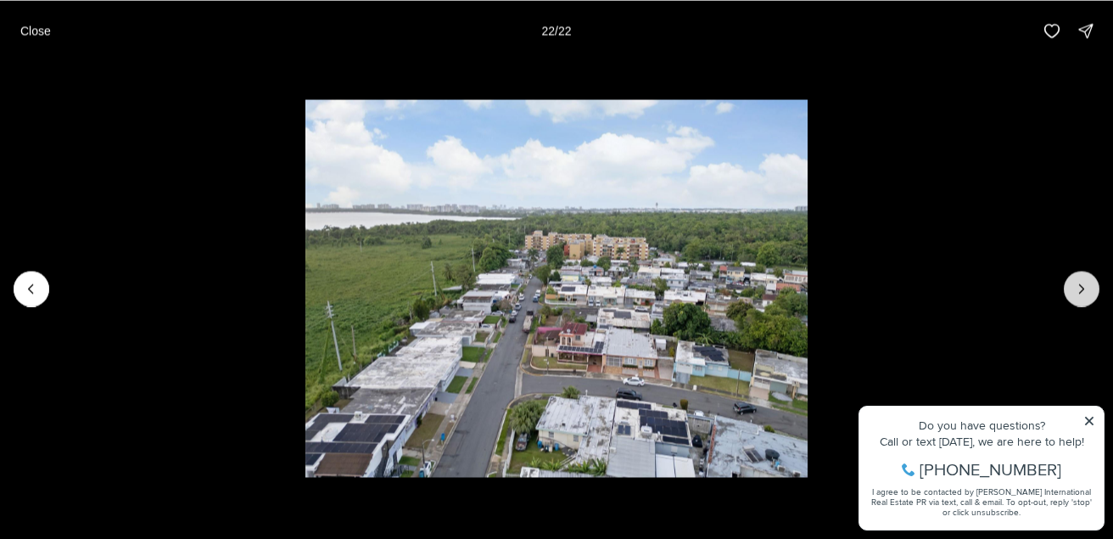
click at [1087, 301] on div at bounding box center [1082, 289] width 36 height 36
click at [1093, 283] on div at bounding box center [1082, 289] width 36 height 36
click at [1086, 279] on div at bounding box center [1082, 289] width 36 height 36
click at [35, 21] on button "Close" at bounding box center [35, 31] width 51 height 34
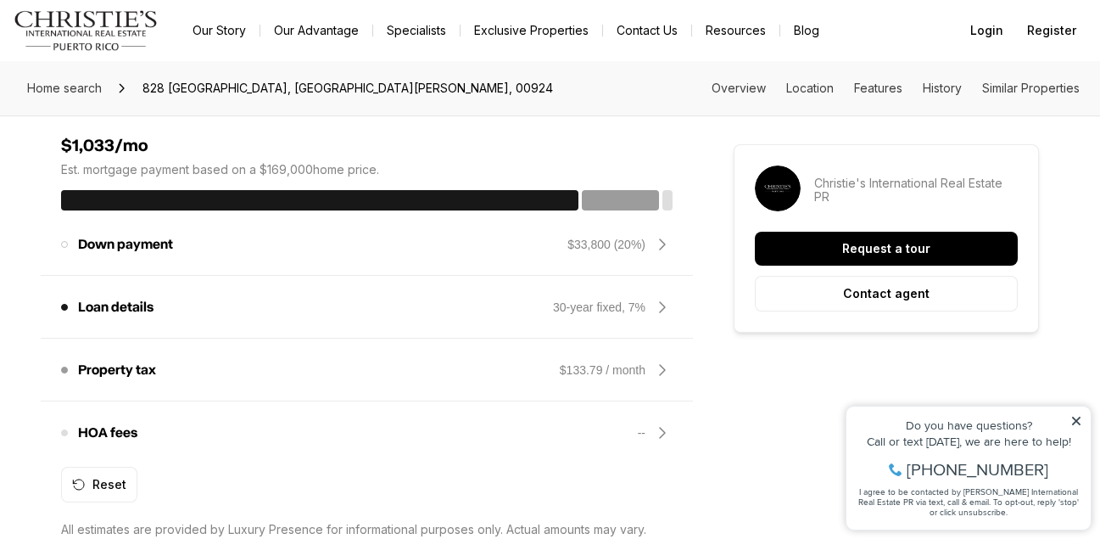
scroll to position [1442, 0]
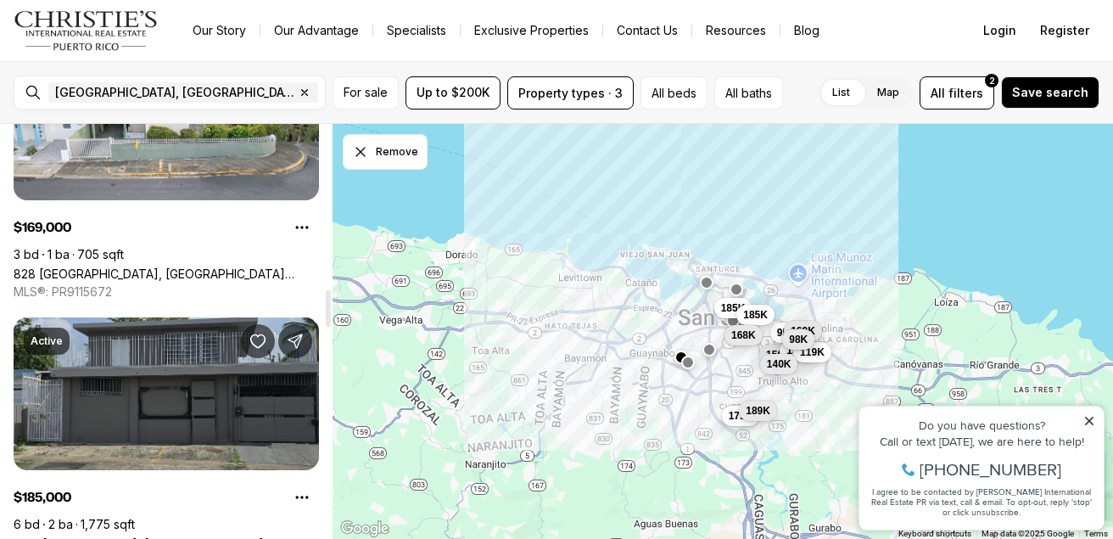
scroll to position [1866, 0]
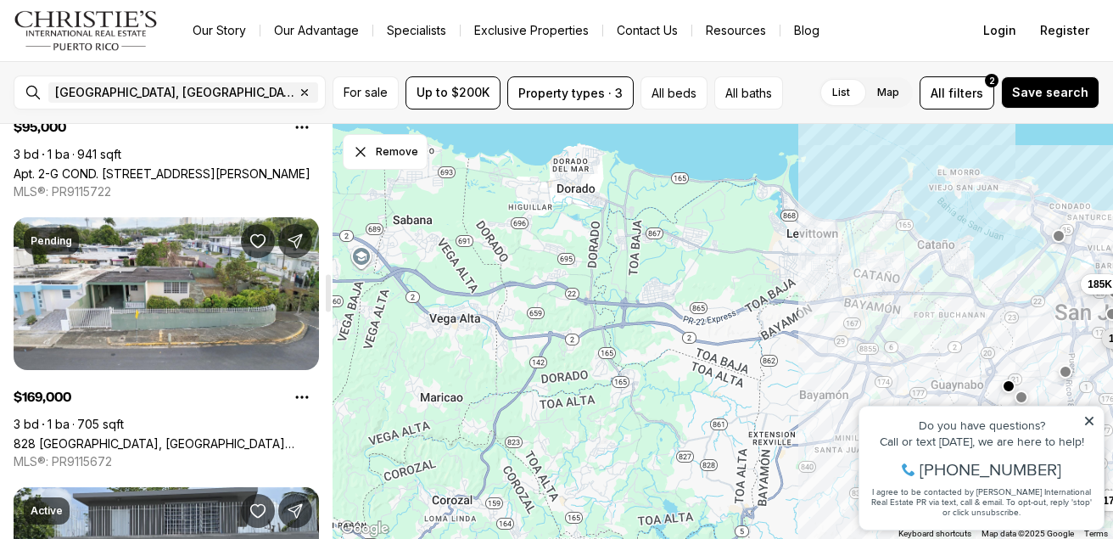
scroll to position [1866, 0]
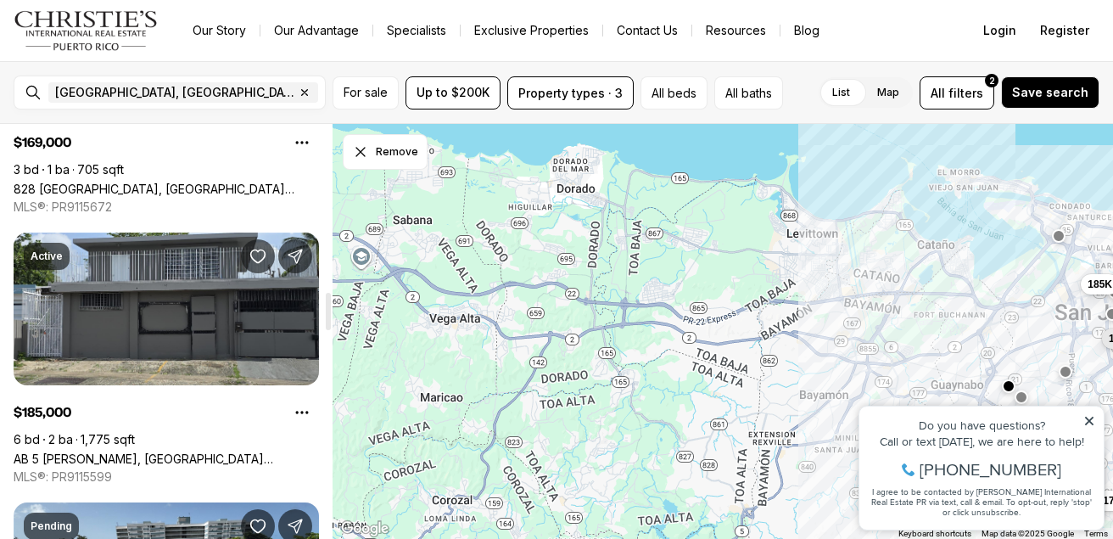
click at [147, 451] on link "AB 5 JULIO ANDINO, SAN JUAN PR, 00922" at bounding box center [166, 458] width 305 height 14
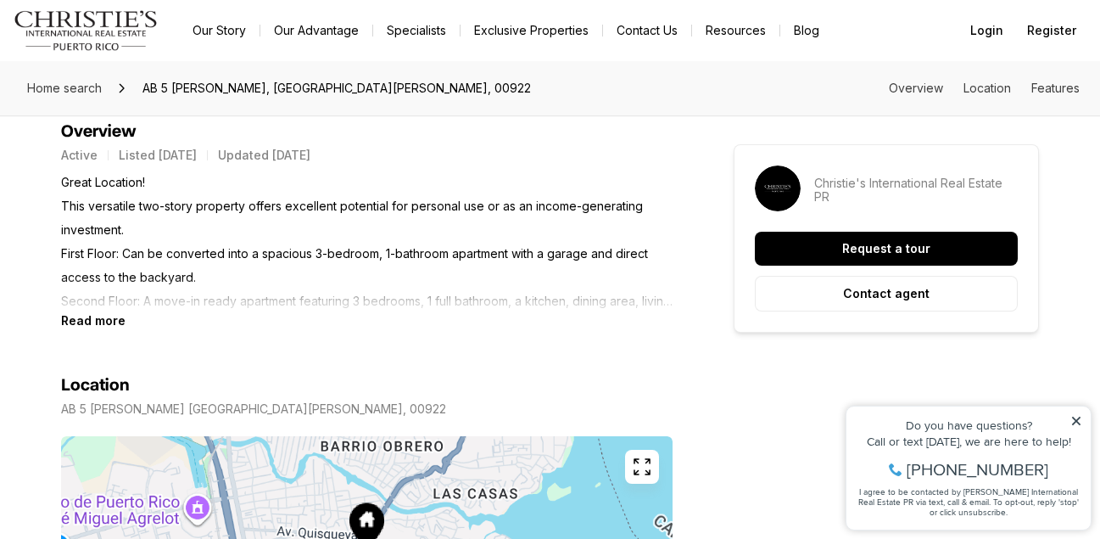
scroll to position [763, 0]
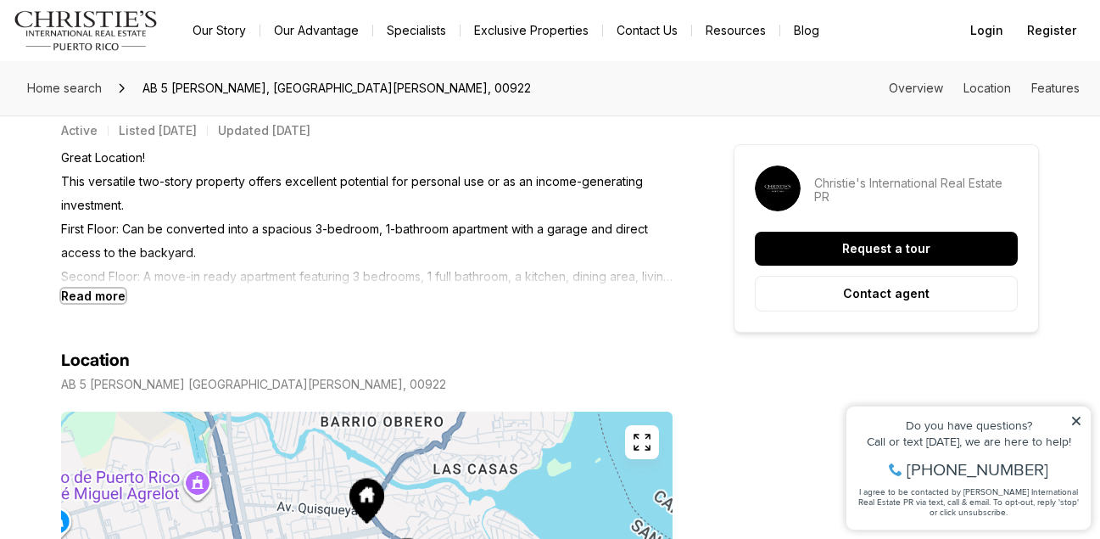
click at [92, 299] on b "Read more" at bounding box center [93, 295] width 64 height 14
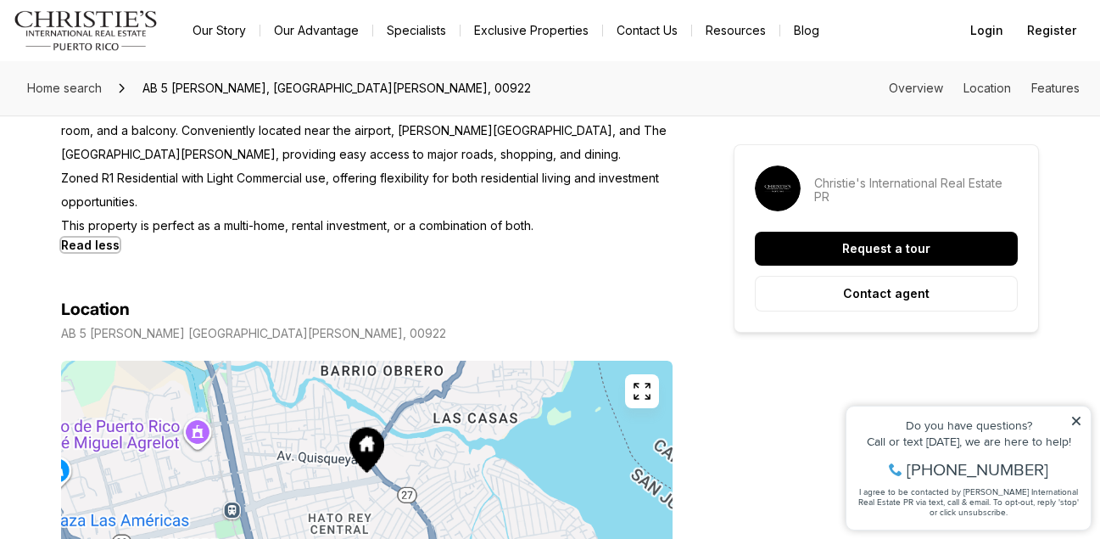
scroll to position [1103, 0]
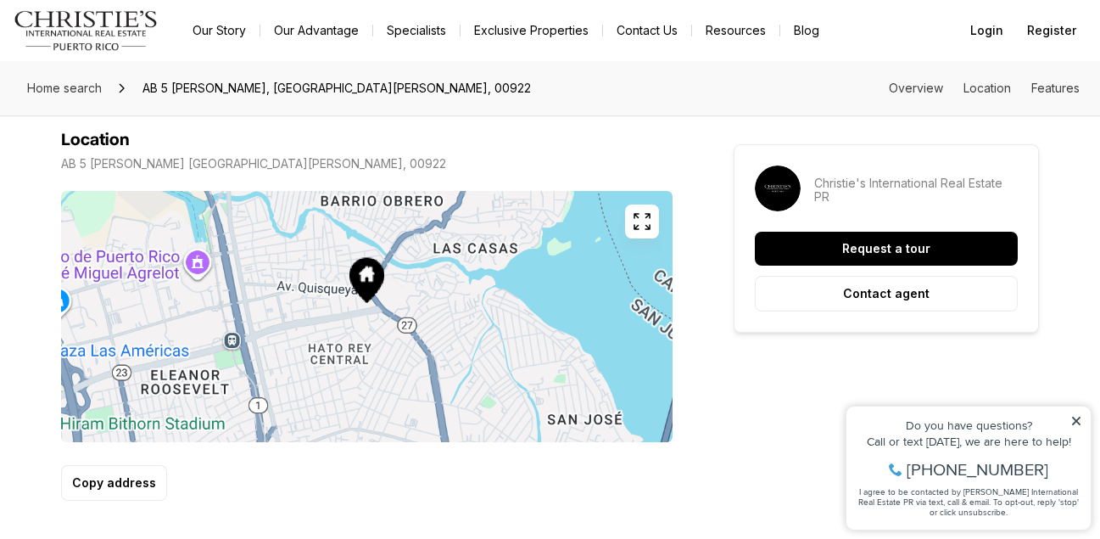
click at [637, 232] on button "button" at bounding box center [642, 221] width 34 height 34
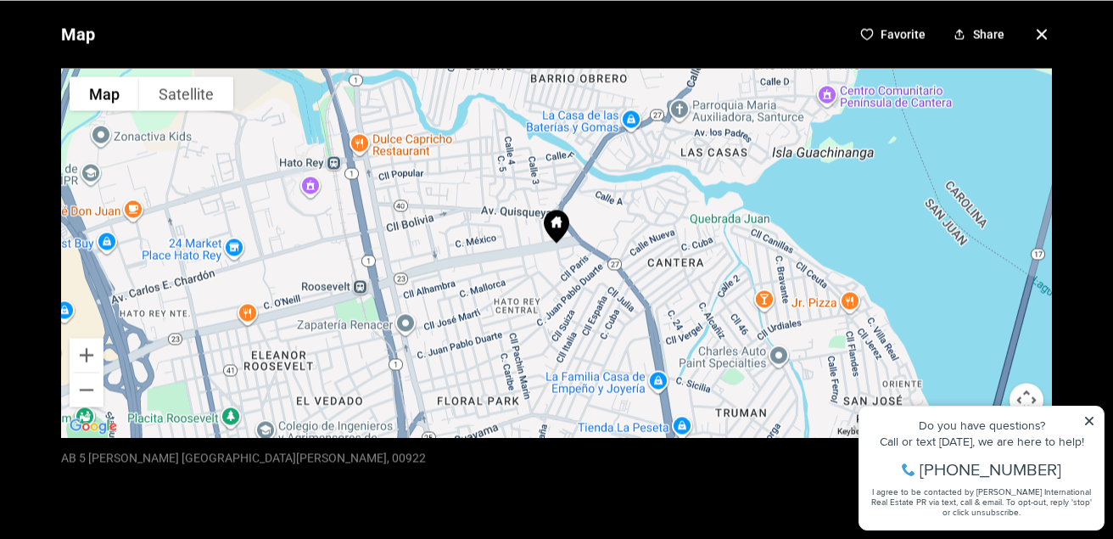
click at [1031, 35] on icon "button" at bounding box center [1041, 34] width 20 height 20
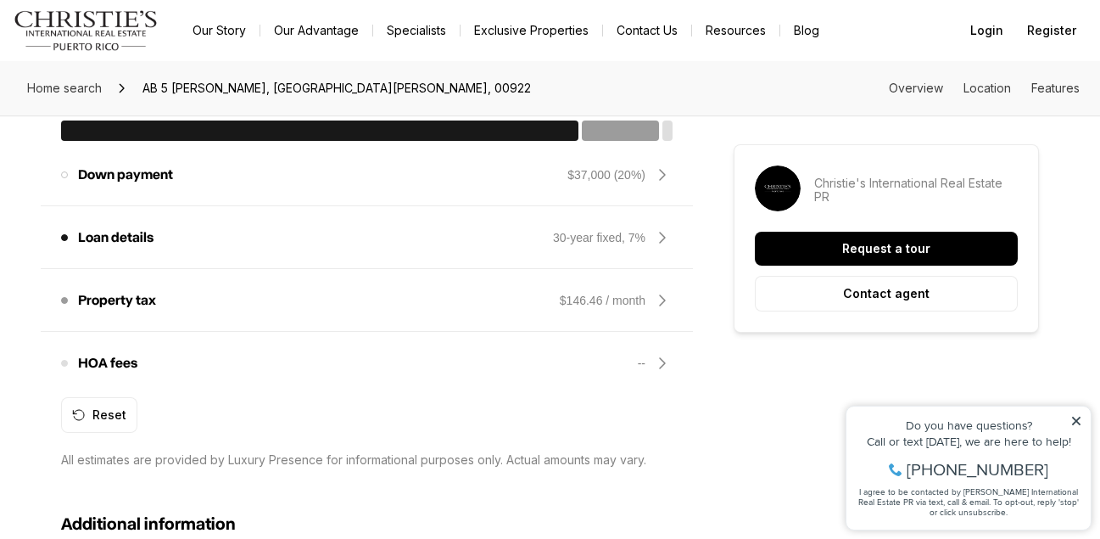
scroll to position [1527, 0]
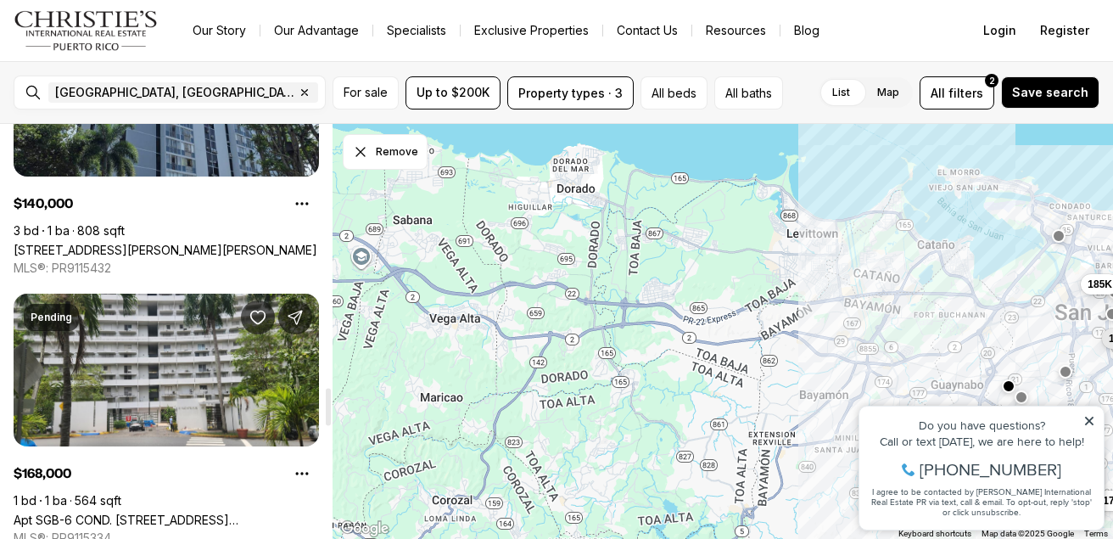
scroll to position [3139, 0]
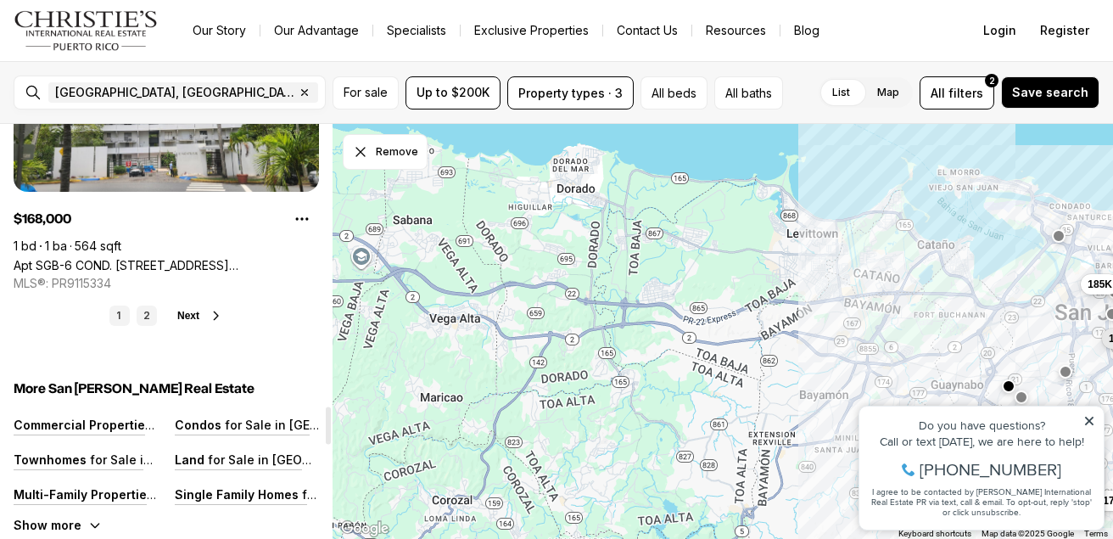
click at [152, 307] on link "2" at bounding box center [147, 315] width 20 height 20
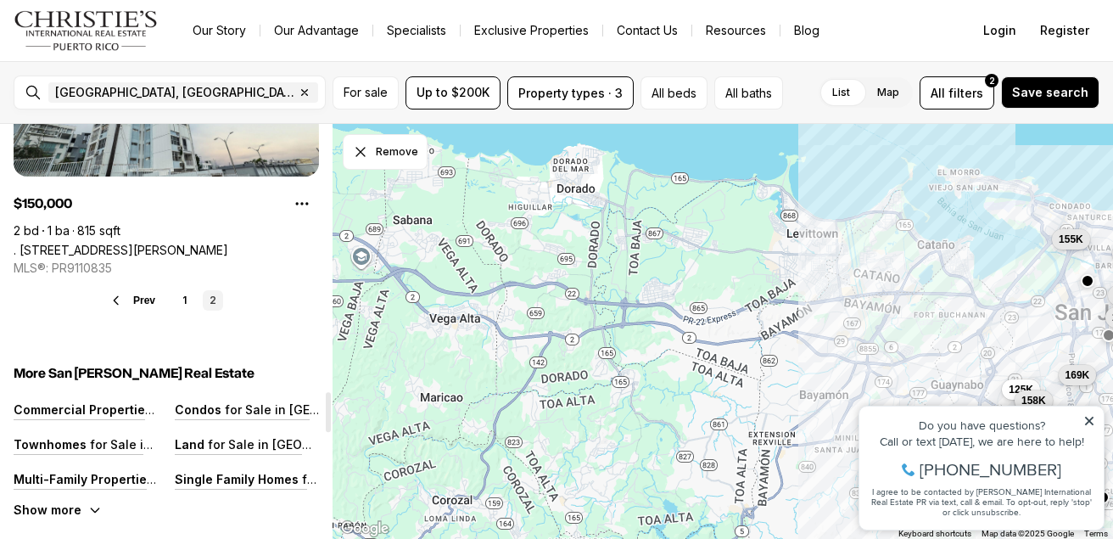
scroll to position [2630, 0]
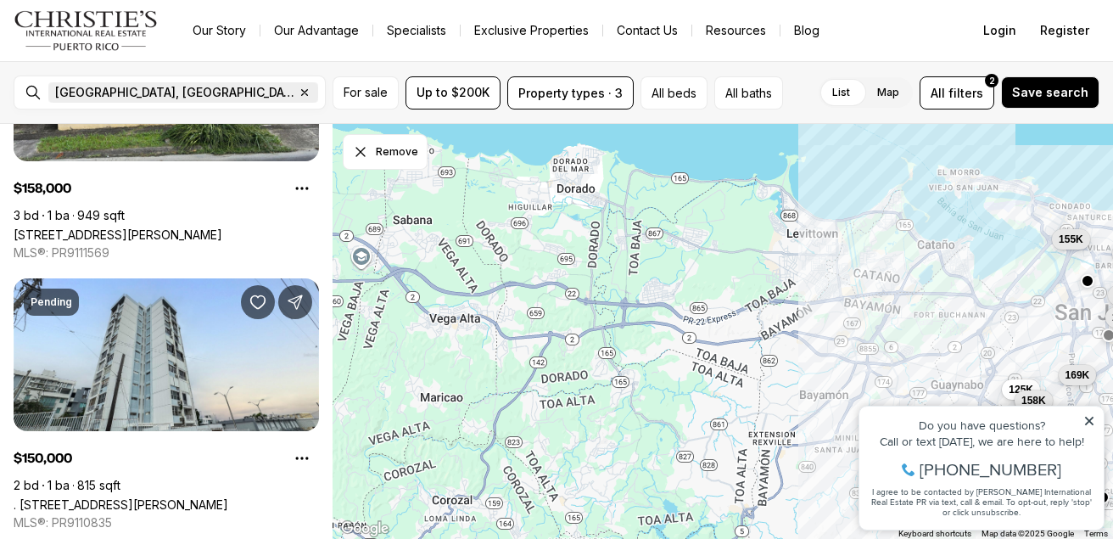
click at [298, 89] on icon "button" at bounding box center [305, 93] width 14 height 14
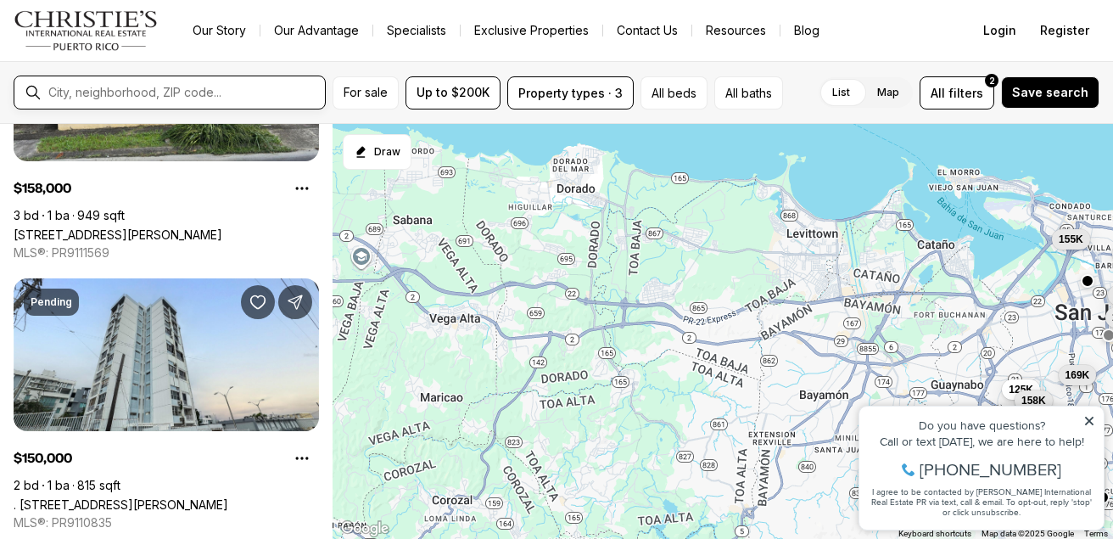
click at [168, 89] on input "text" at bounding box center [183, 92] width 270 height 15
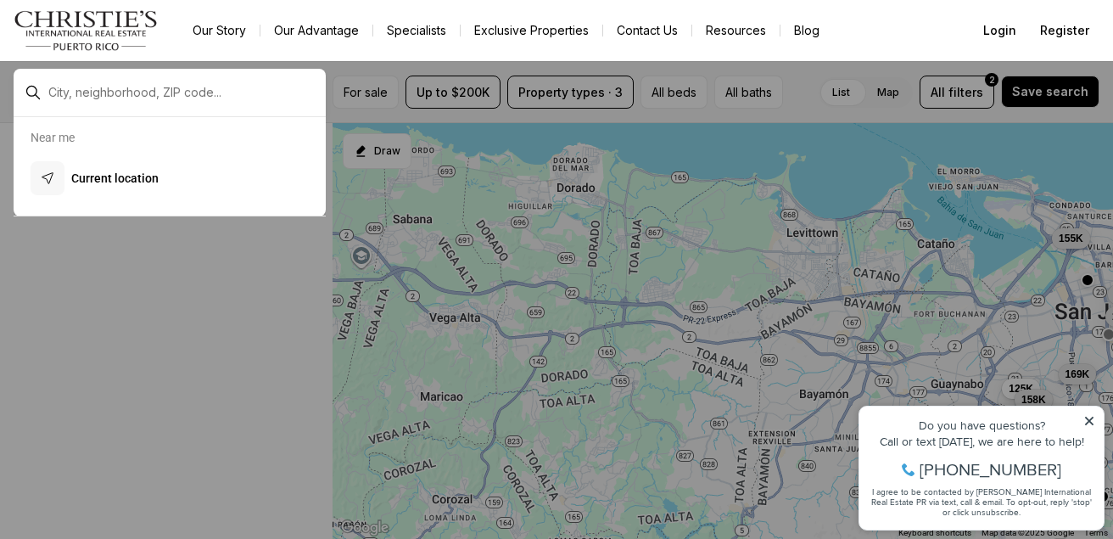
scroll to position [245, 0]
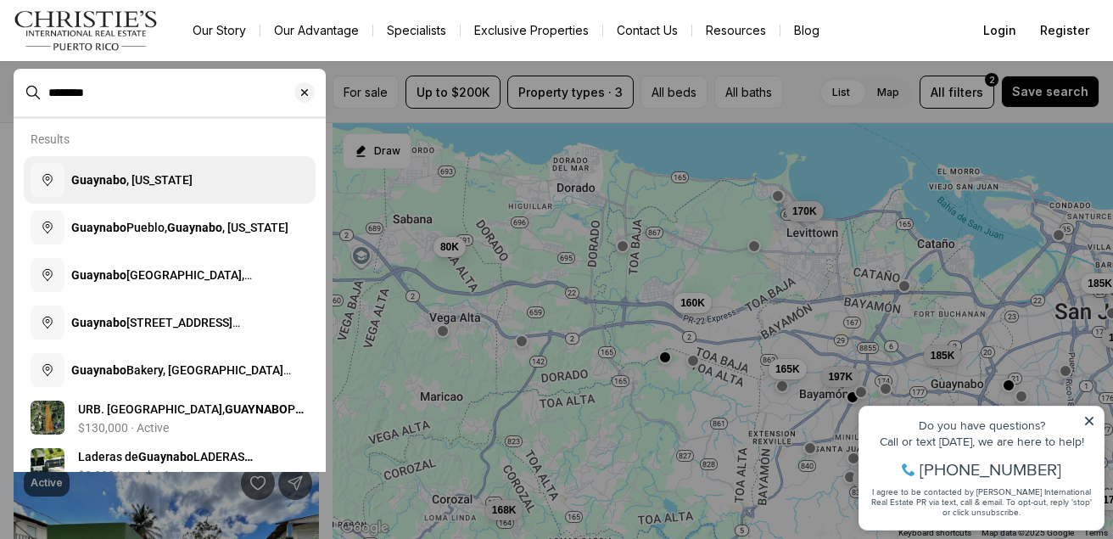
type input "********"
click at [219, 185] on button "Guaynabo , [US_STATE]" at bounding box center [170, 180] width 292 height 48
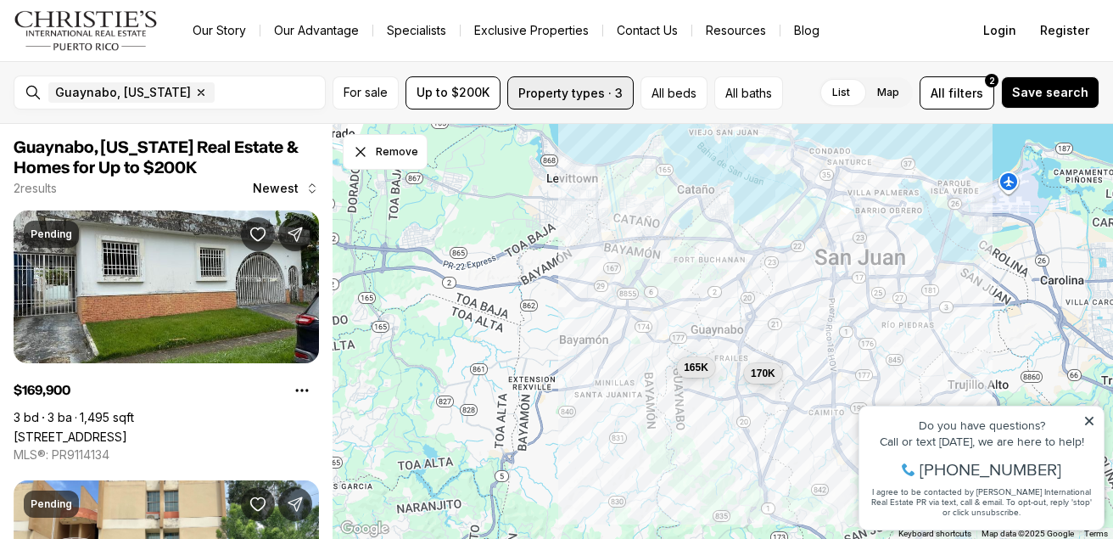
click at [545, 88] on button "Property types · 3" at bounding box center [570, 92] width 126 height 33
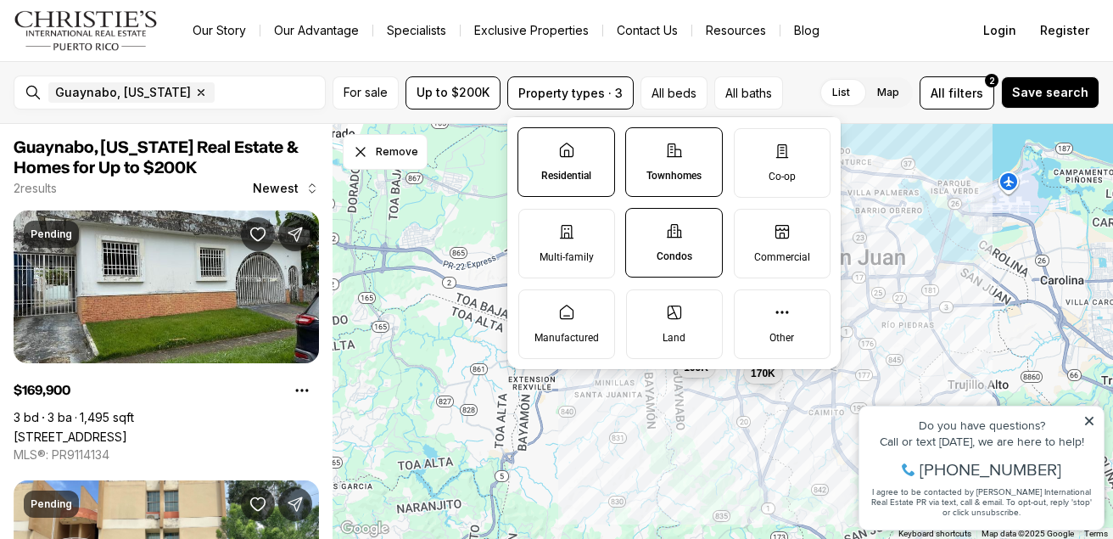
click at [662, 228] on label "Condos" at bounding box center [674, 243] width 98 height 70
click at [643, 226] on button "Condos" at bounding box center [634, 217] width 17 height 17
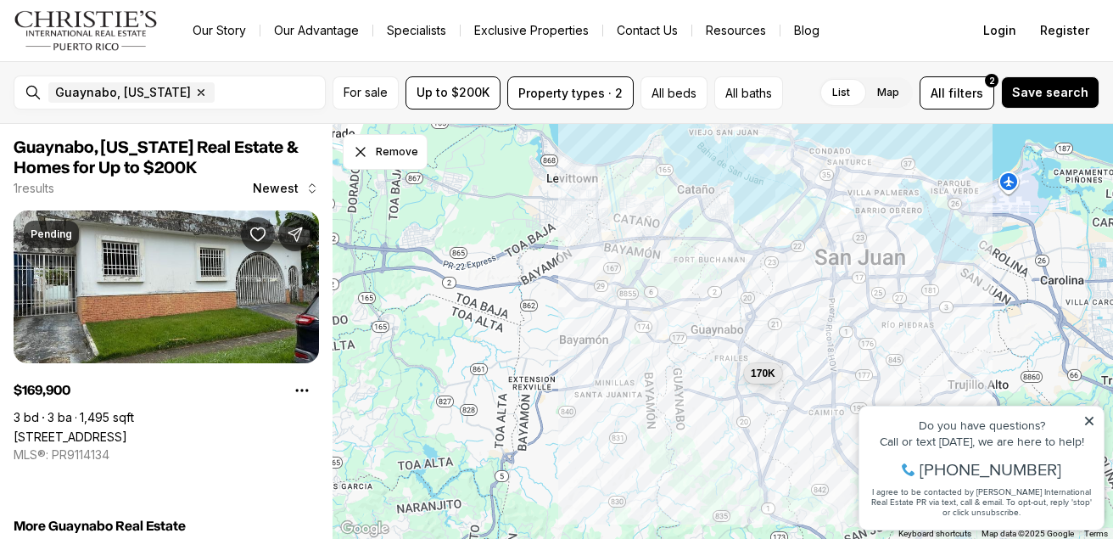
click at [828, 63] on div "[GEOGRAPHIC_DATA], [US_STATE] Remove Guaynabo, [US_STATE] For sale Up to $200K …" at bounding box center [556, 92] width 1113 height 63
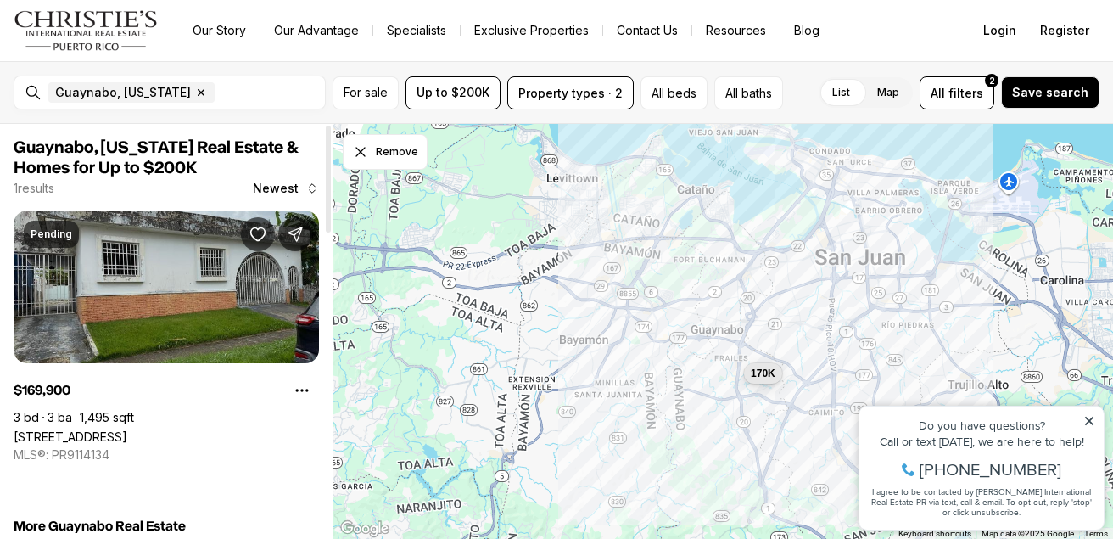
click at [127, 429] on link "[STREET_ADDRESS]" at bounding box center [71, 436] width 114 height 14
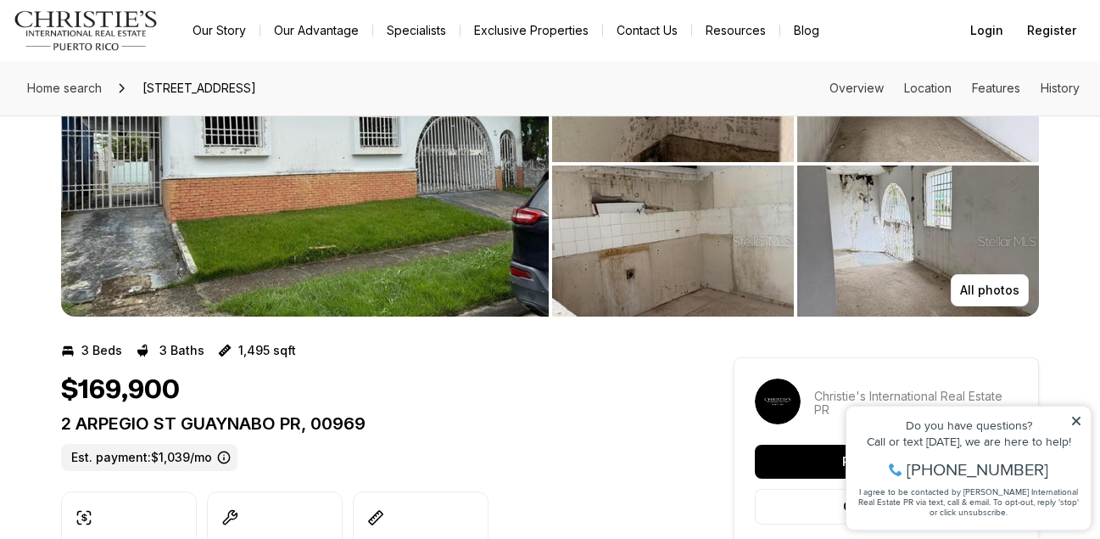
scroll to position [85, 0]
